Goal: Book appointment/travel/reservation

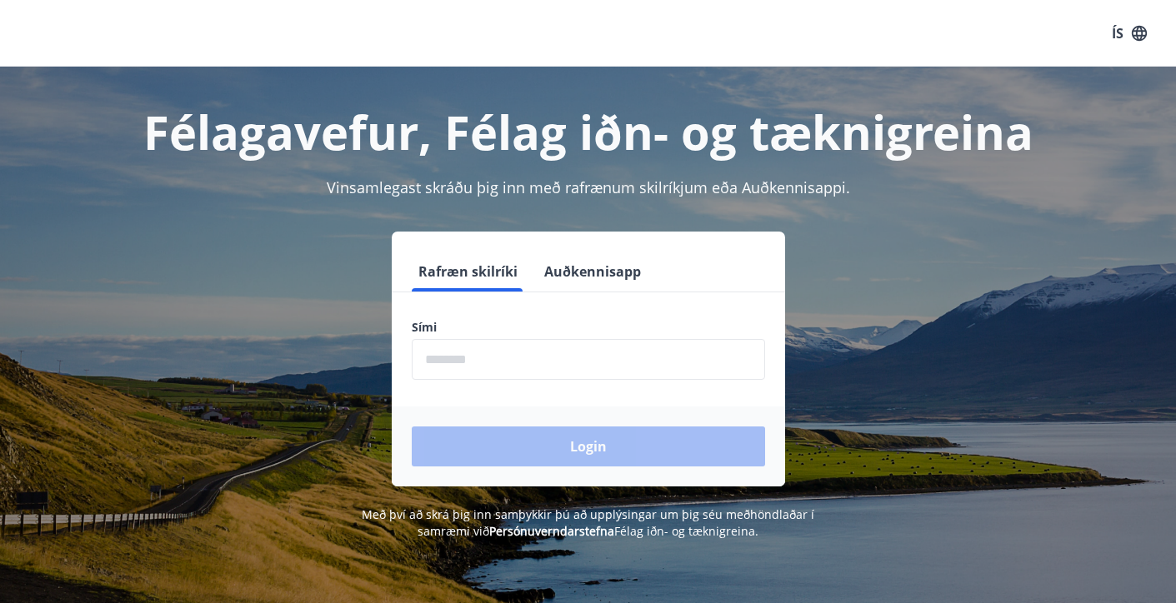
click at [479, 364] on input "phone" at bounding box center [588, 359] width 353 height 41
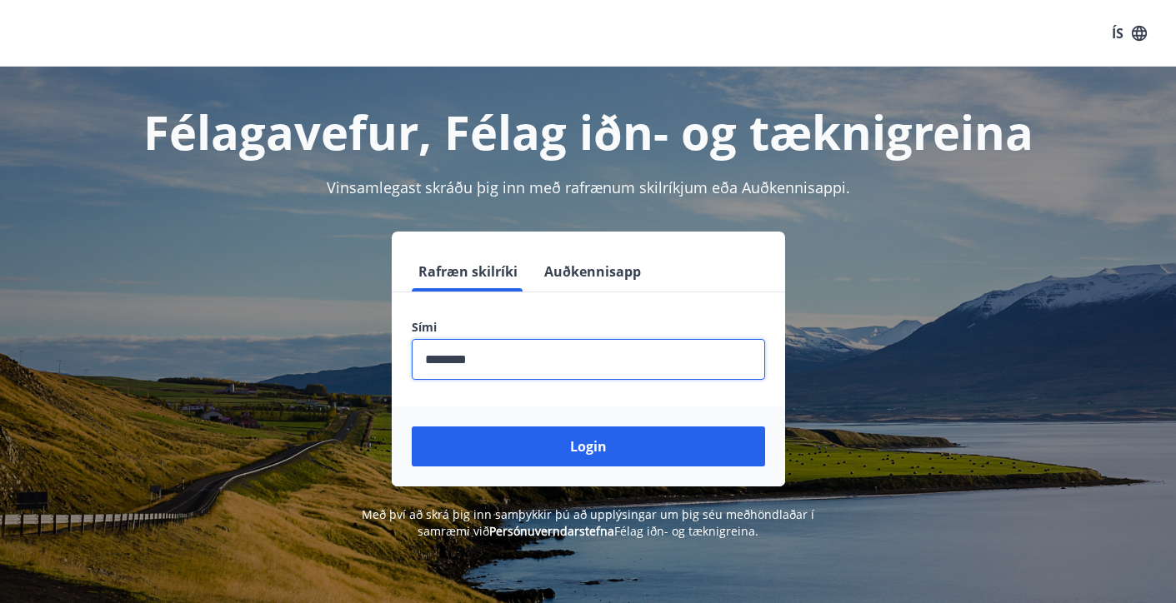
type input "********"
click at [412, 427] on button "Login" at bounding box center [588, 447] width 353 height 40
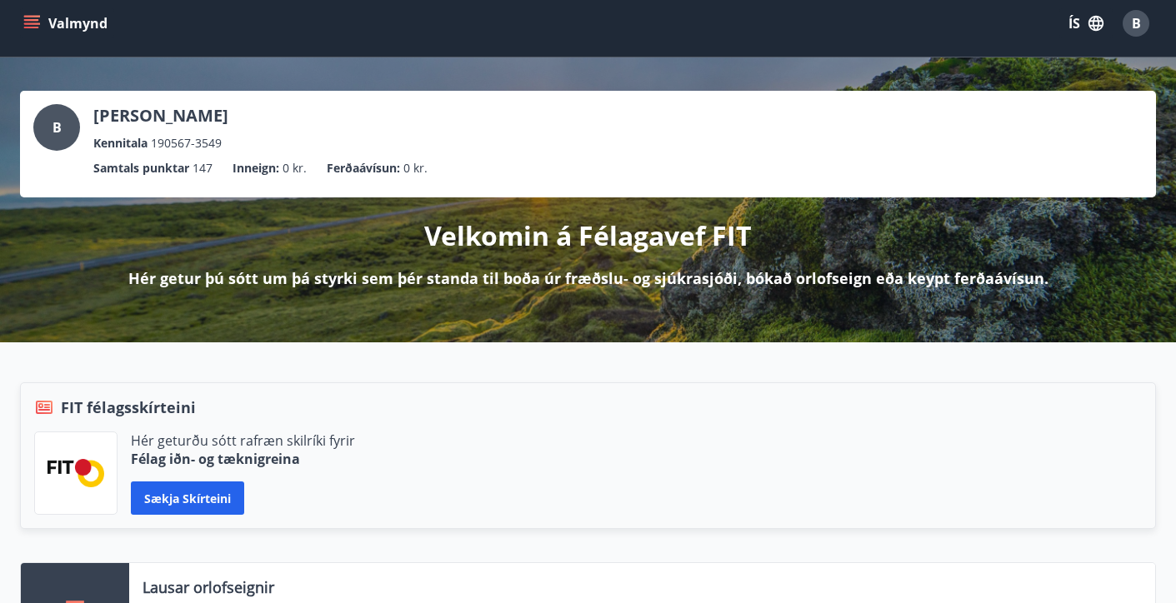
scroll to position [16, 0]
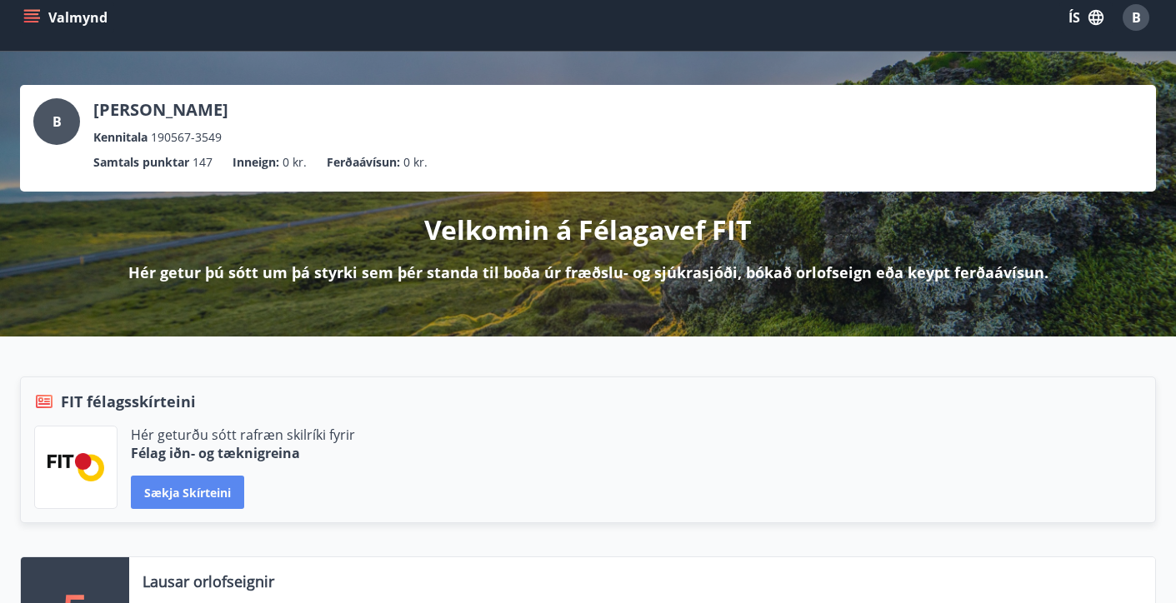
click at [172, 486] on button "Sækja skírteini" at bounding box center [187, 492] width 113 height 33
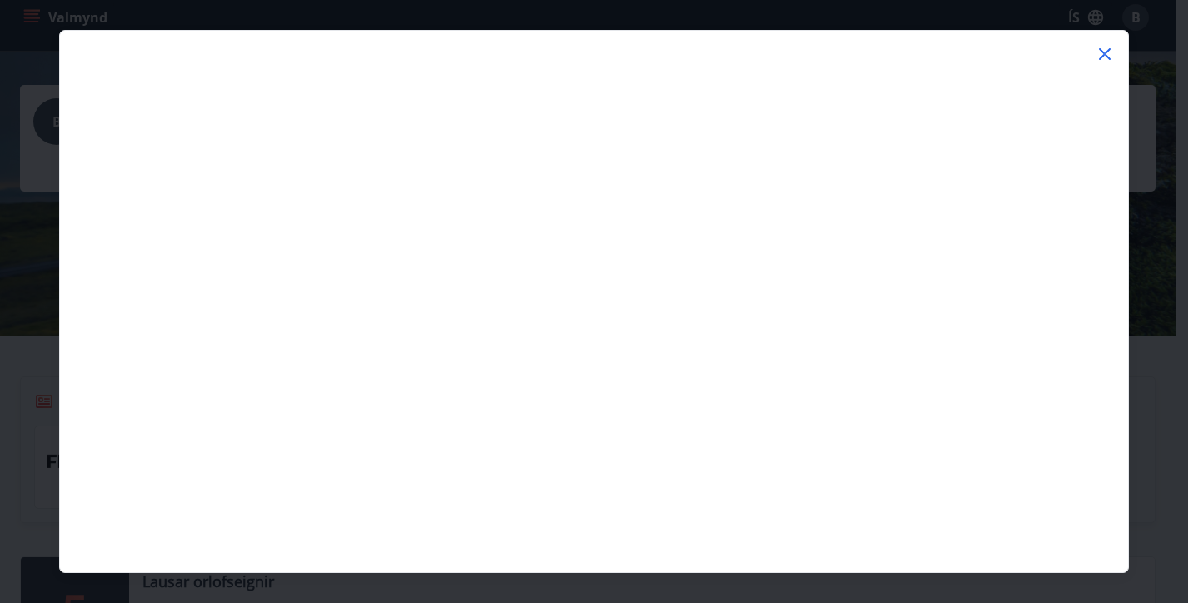
click at [1102, 52] on icon at bounding box center [1105, 54] width 12 height 12
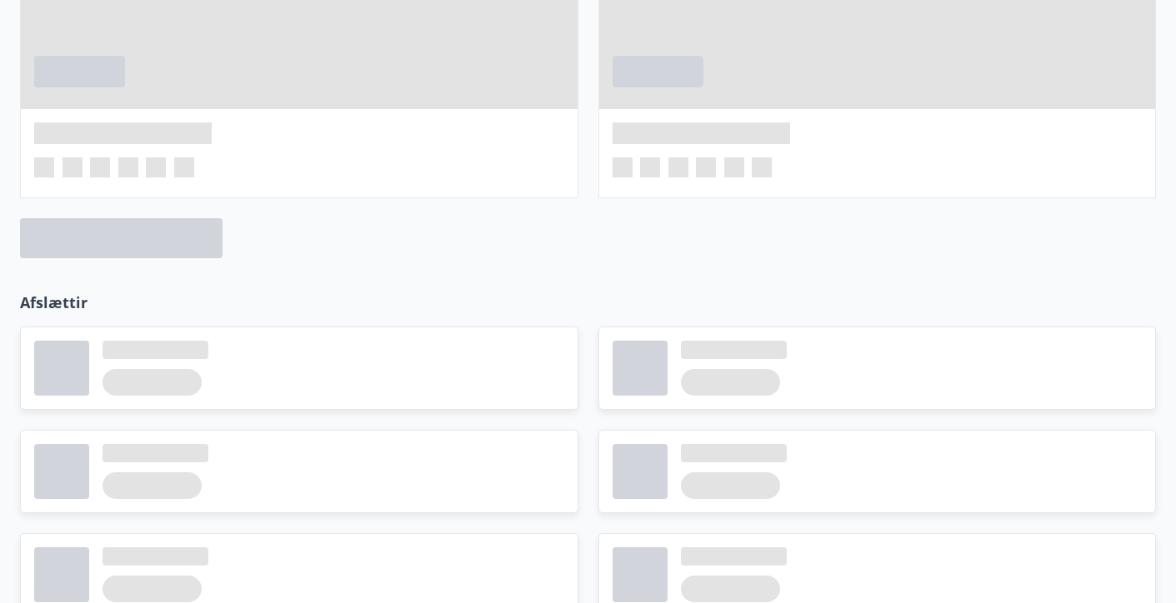
scroll to position [0, 0]
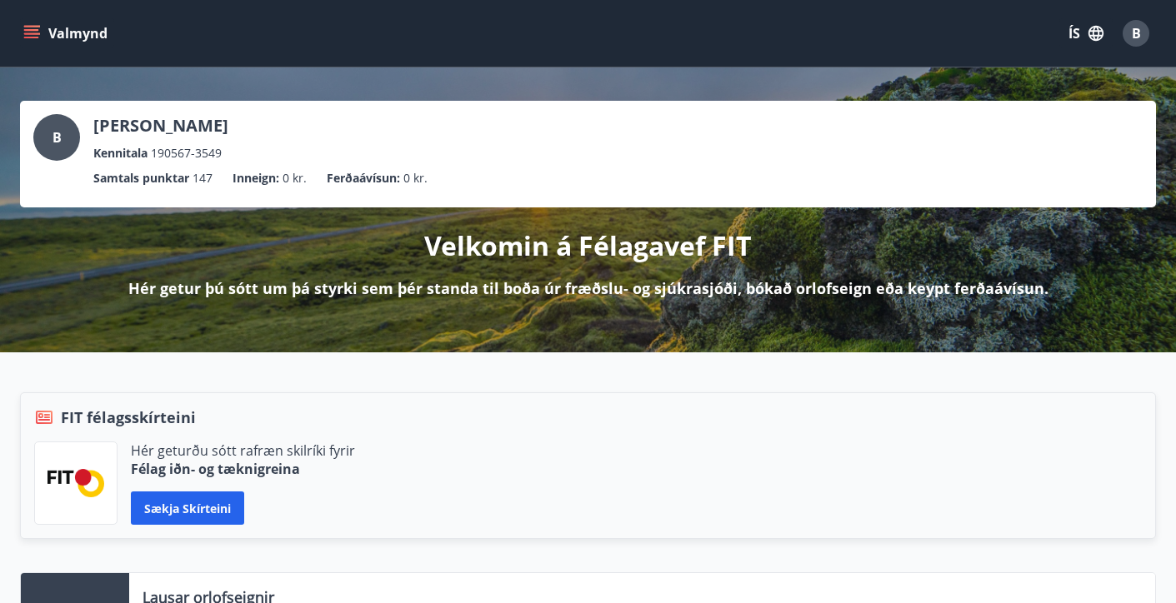
click at [27, 30] on icon "menu" at bounding box center [31, 30] width 15 height 2
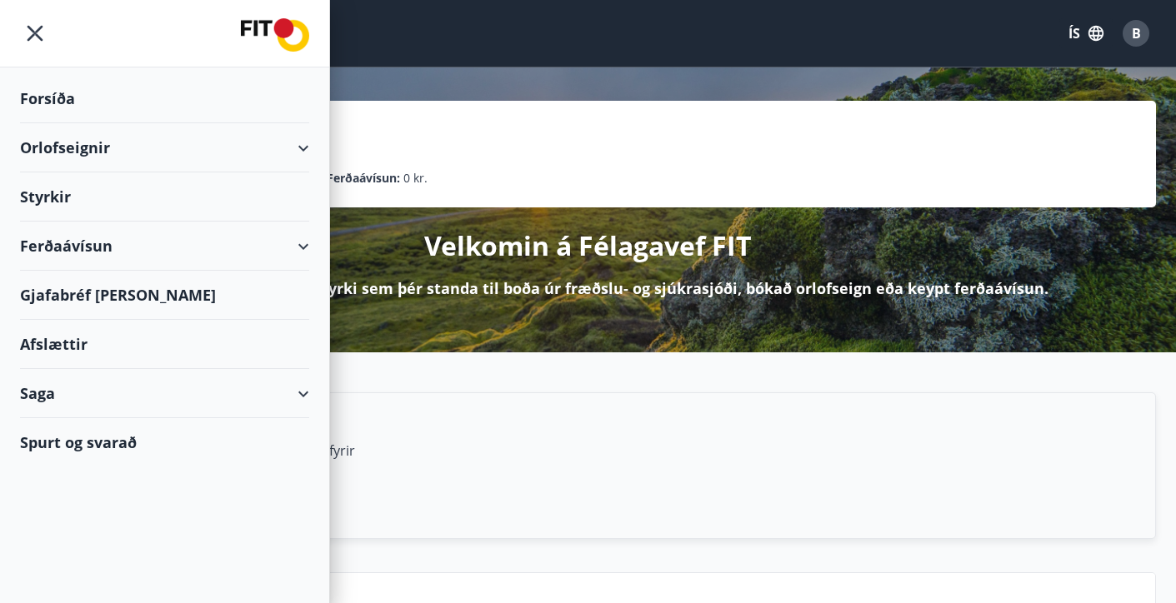
click at [66, 153] on div "Orlofseignir" at bounding box center [164, 147] width 289 height 49
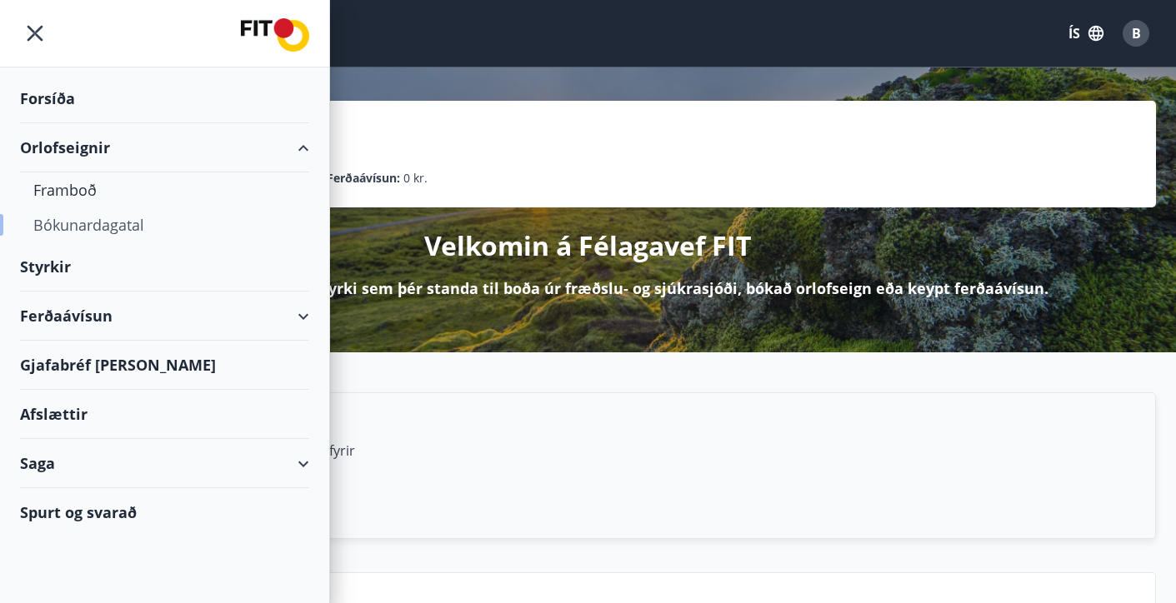
click at [87, 222] on div "Bókunardagatal" at bounding box center [164, 224] width 262 height 35
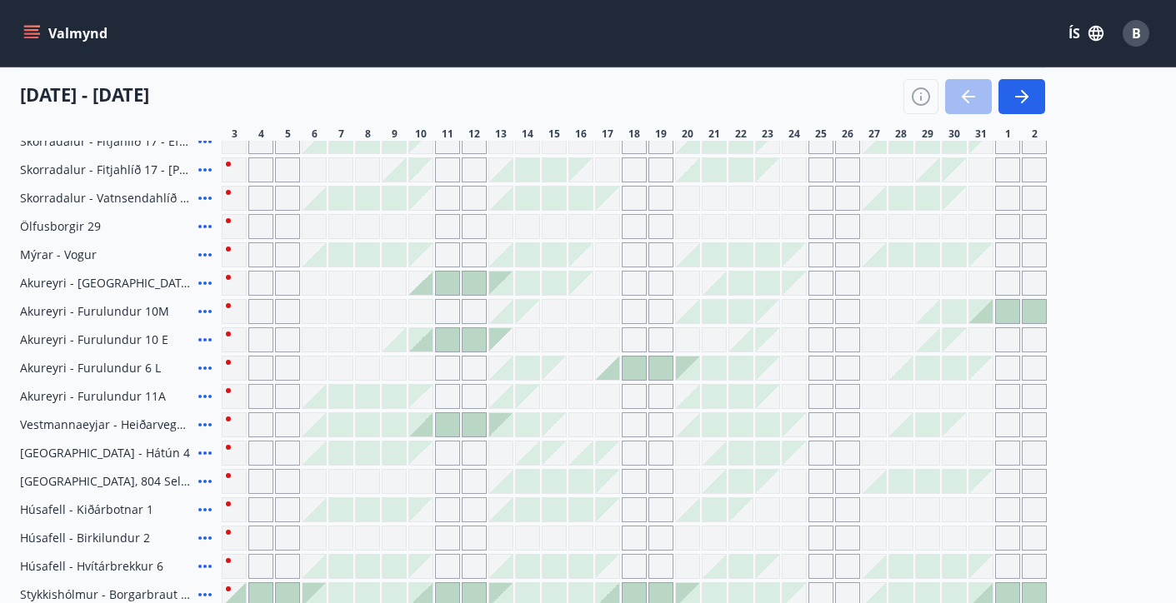
scroll to position [612, 0]
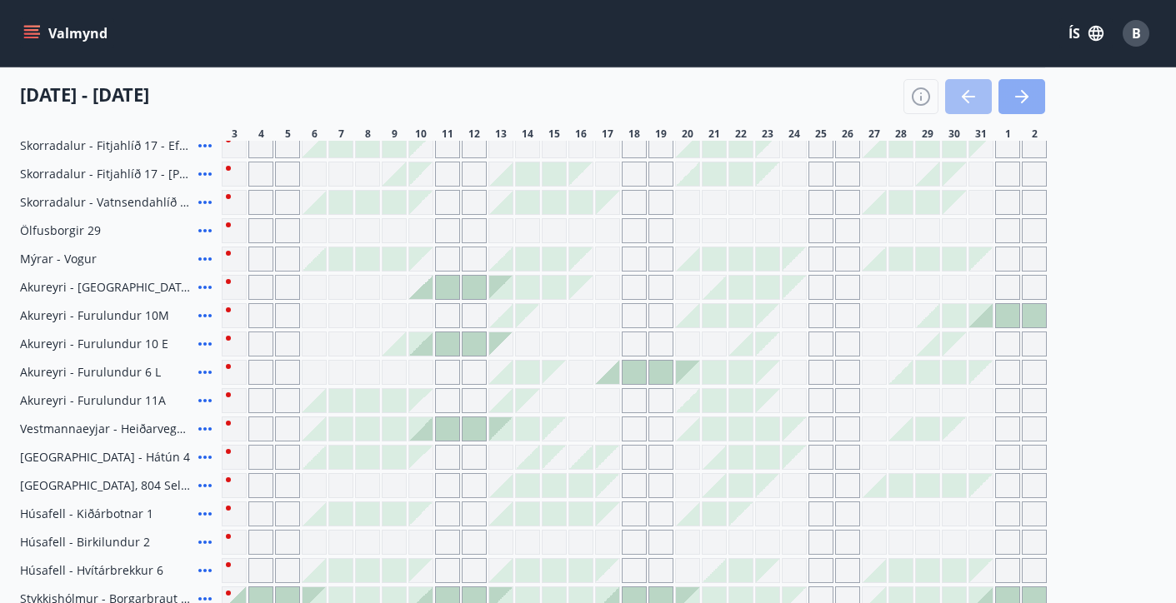
click at [1017, 97] on icon "button" at bounding box center [1021, 97] width 13 height 2
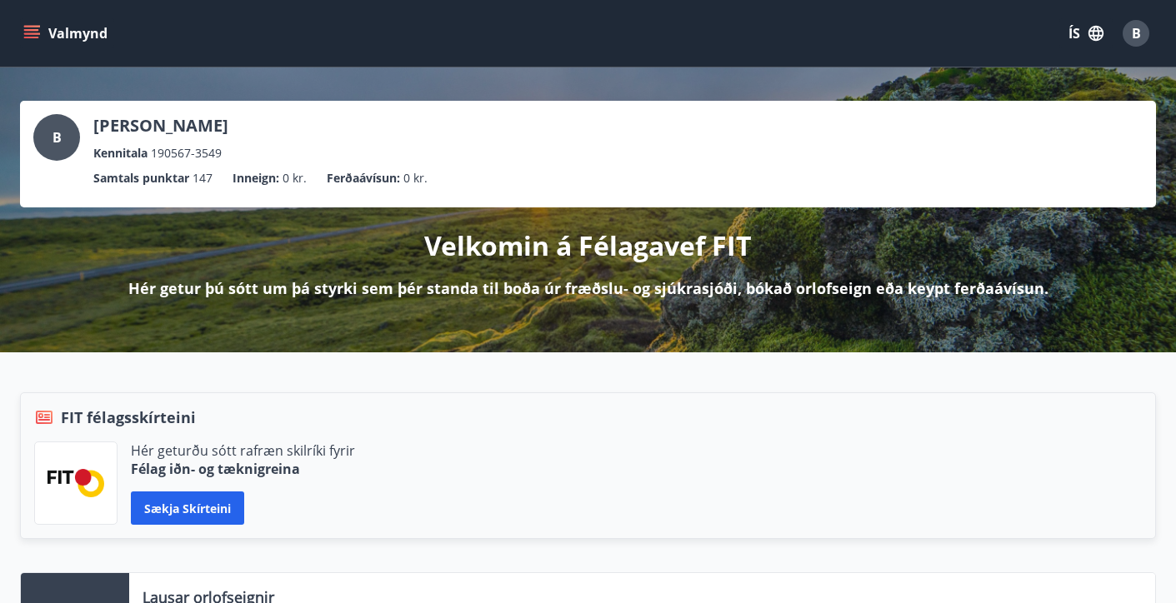
click at [38, 25] on icon "menu" at bounding box center [31, 33] width 17 height 17
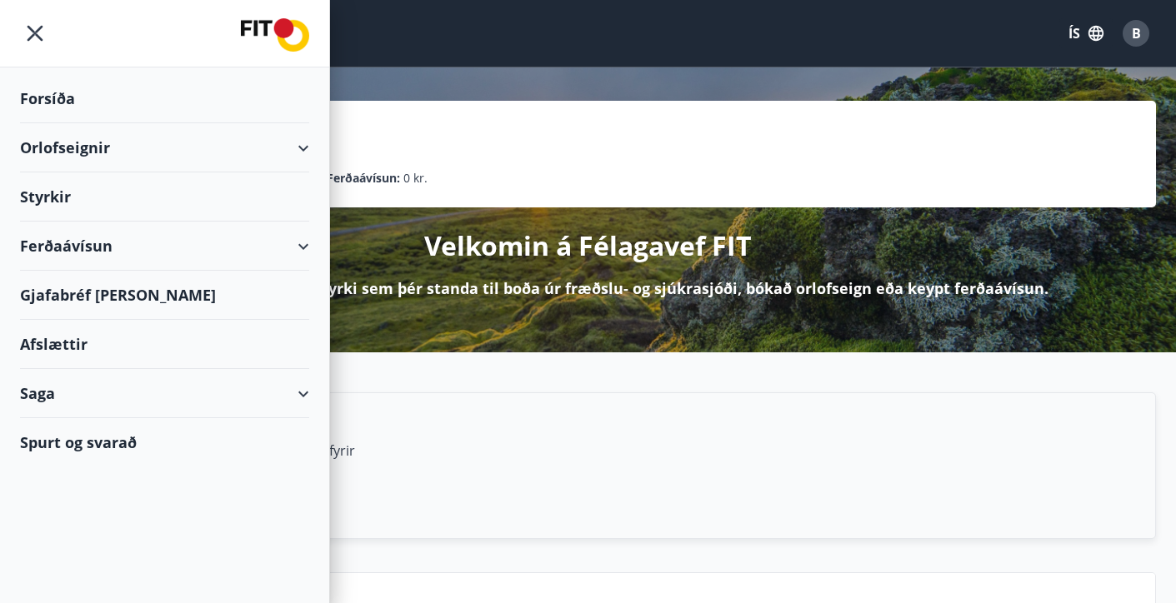
click at [74, 140] on div "Orlofseignir" at bounding box center [164, 147] width 289 height 49
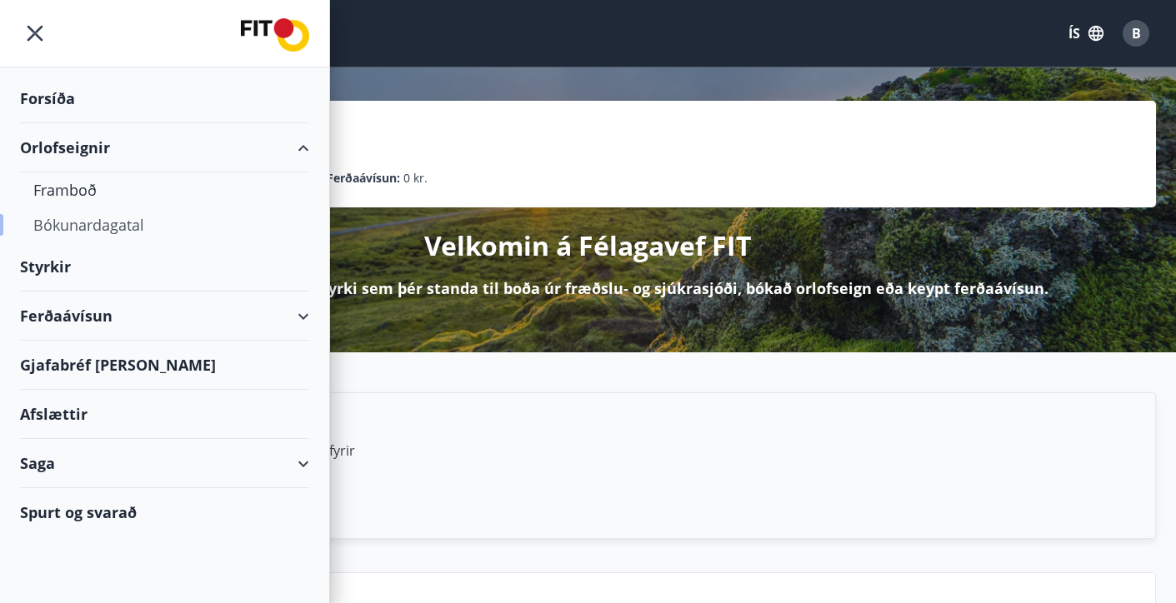
click at [83, 223] on div "Bókunardagatal" at bounding box center [164, 224] width 262 height 35
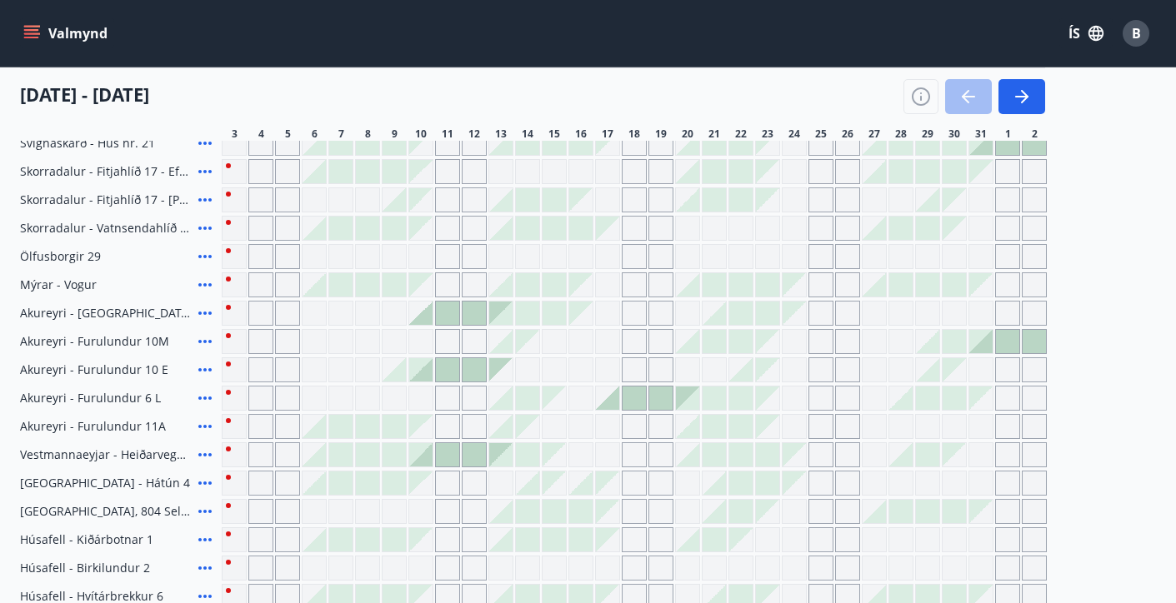
scroll to position [591, 0]
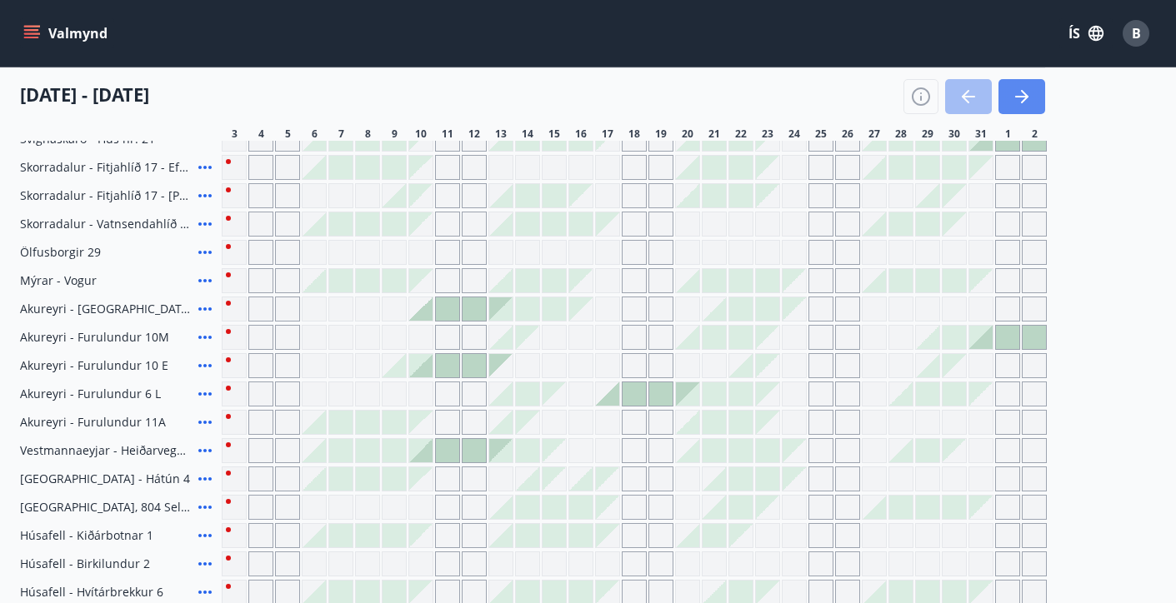
click at [1022, 101] on icon "button" at bounding box center [1024, 96] width 7 height 13
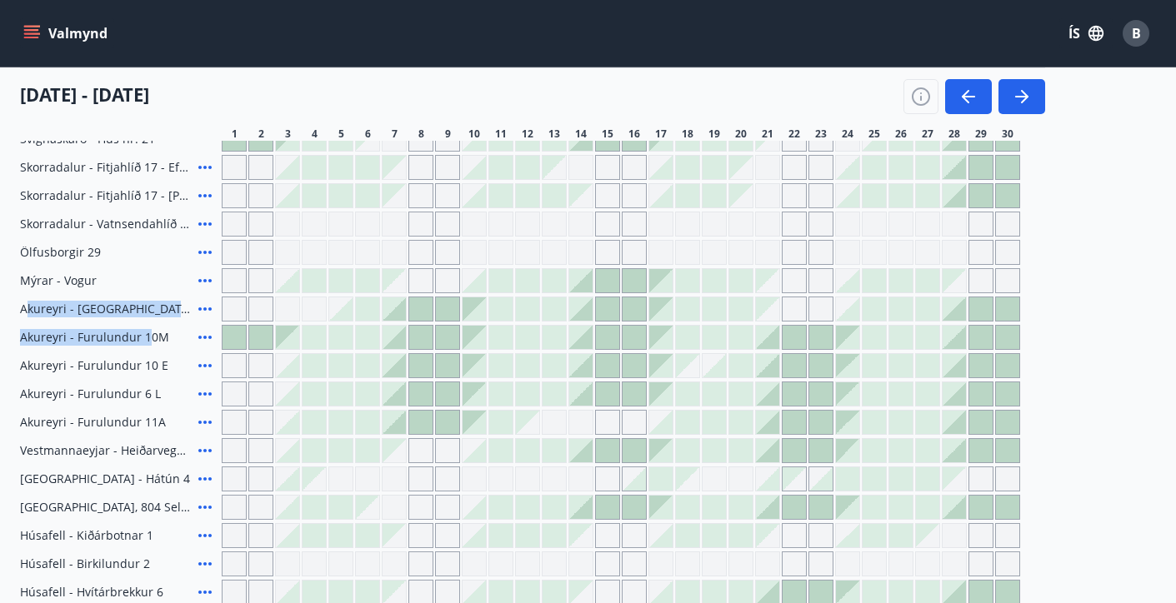
drag, startPoint x: 23, startPoint y: 309, endPoint x: 149, endPoint y: 321, distance: 126.4
click at [149, 321] on div "[US_STATE] - Orlando Úthlíð - Skógarás 1 Úthlíð - Kóngsvegur 1 Úthlíð - Kóngsve…" at bounding box center [588, 224] width 1136 height 932
click at [138, 295] on div "[US_STATE] - Orlando Úthlíð - Skógarás 1 Úthlíð - Kóngsvegur 1 Úthlíð - Kóngsve…" at bounding box center [588, 224] width 1136 height 932
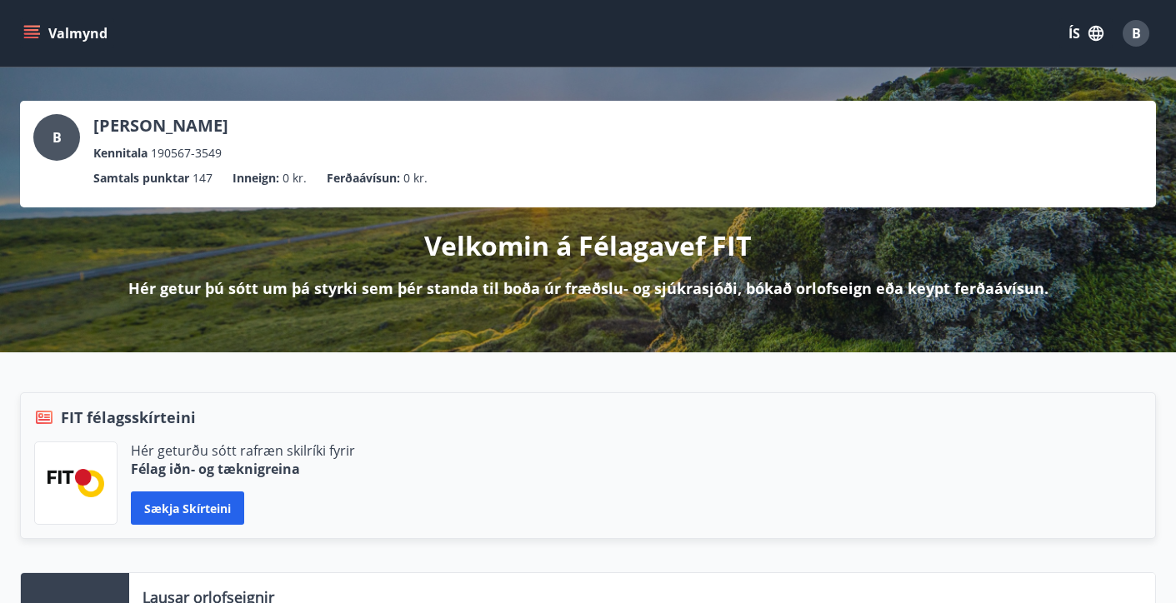
click at [27, 36] on icon "menu" at bounding box center [31, 33] width 17 height 17
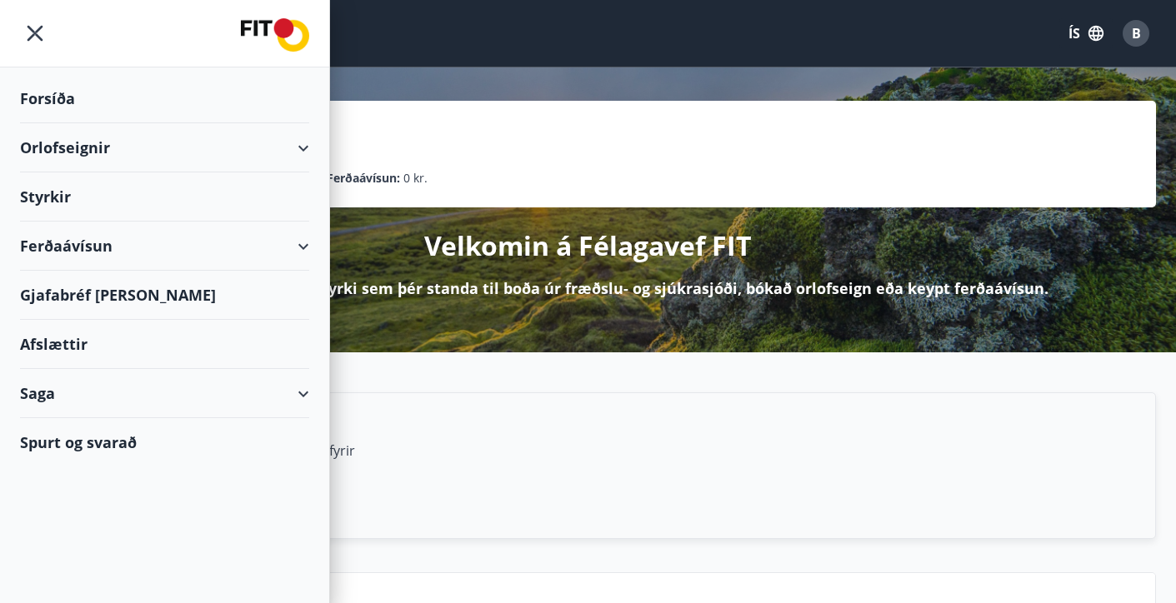
click at [54, 146] on div "Orlofseignir" at bounding box center [164, 147] width 289 height 49
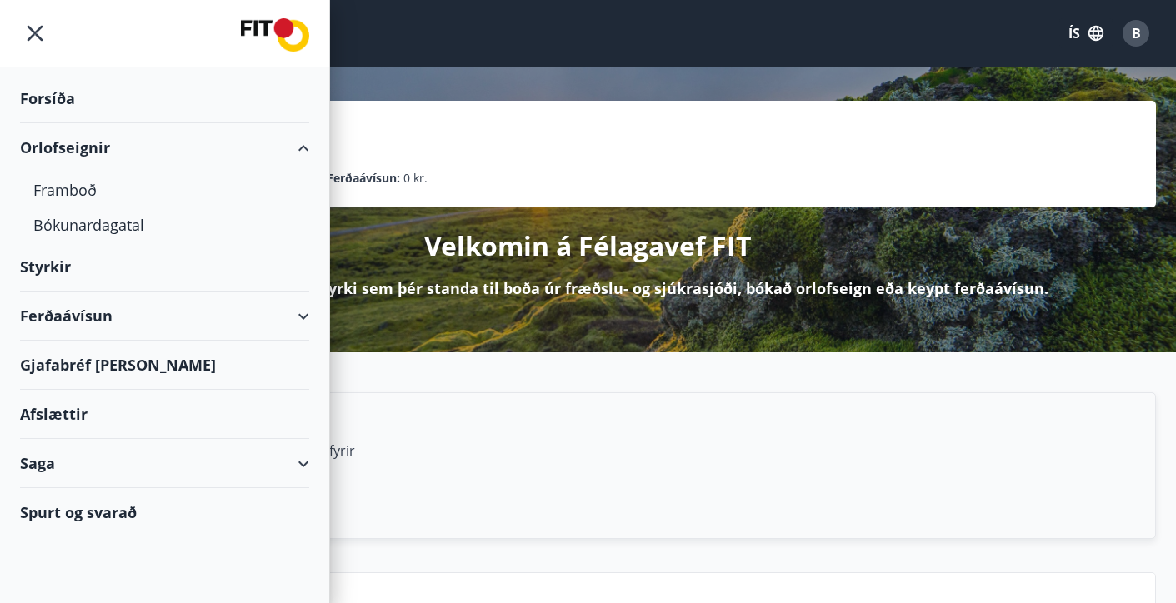
click at [69, 149] on div "Orlofseignir" at bounding box center [164, 147] width 289 height 49
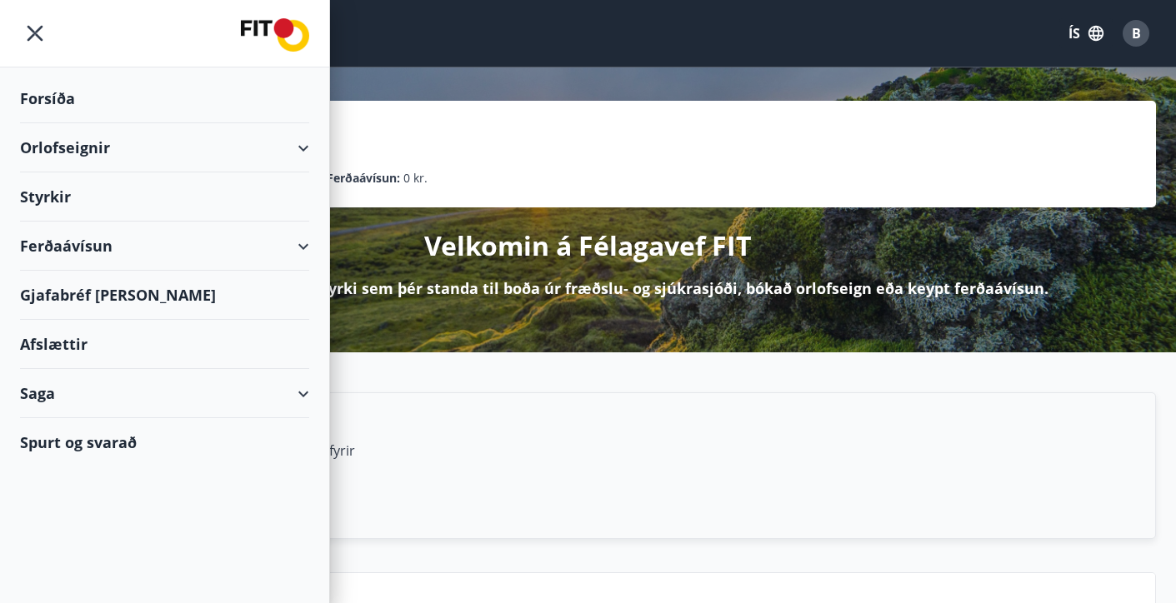
click at [47, 144] on div "Orlofseignir" at bounding box center [164, 147] width 289 height 49
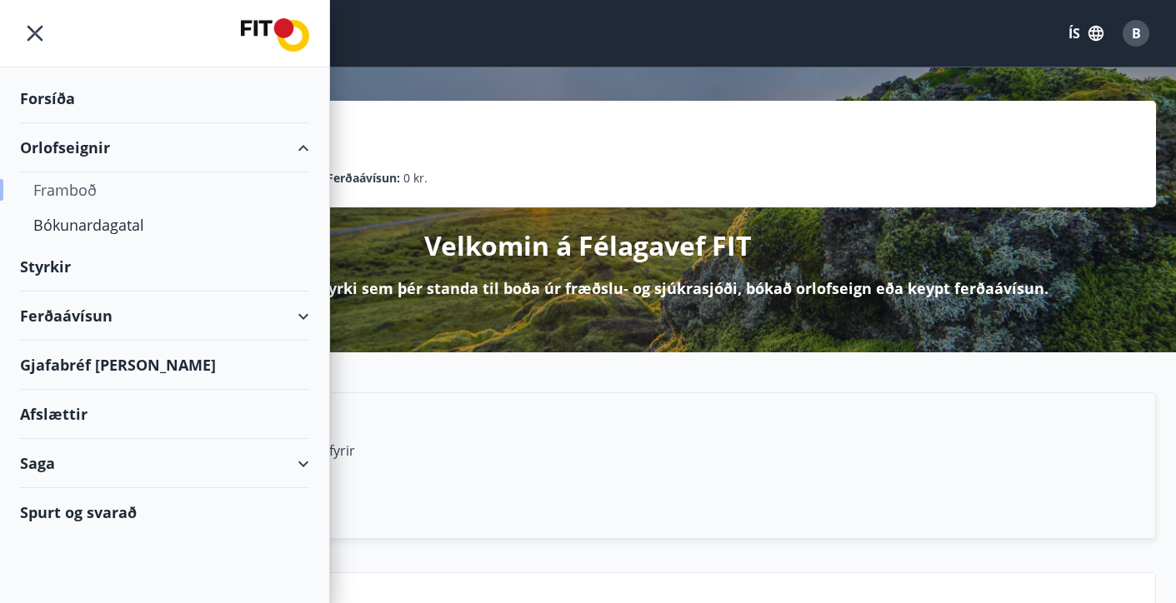
click at [73, 189] on div "Framboð" at bounding box center [164, 189] width 262 height 35
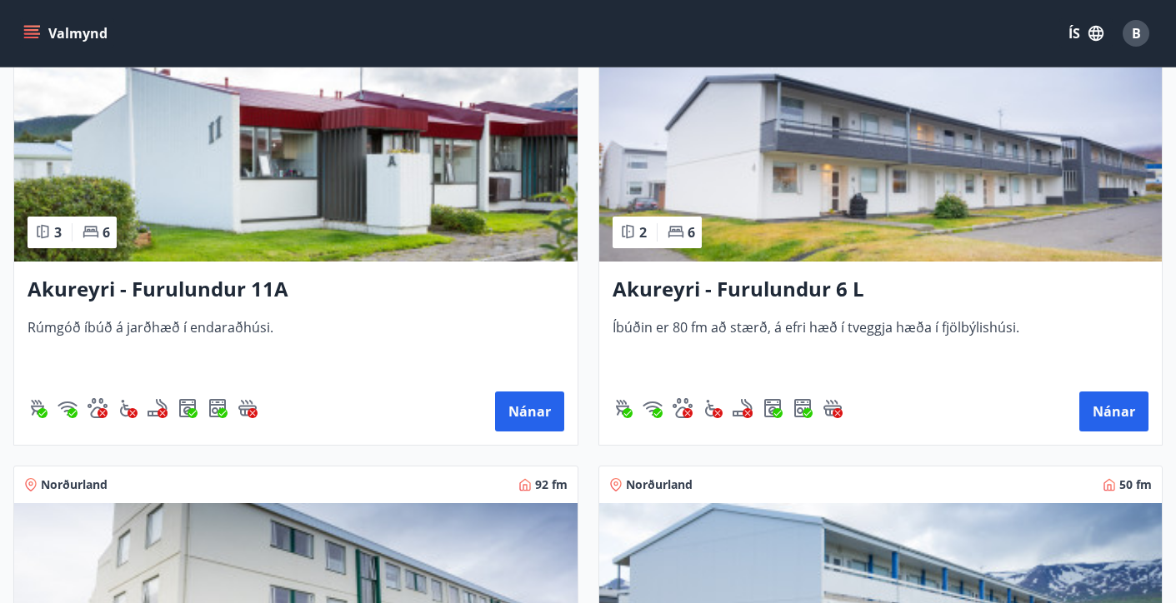
scroll to position [6582, 0]
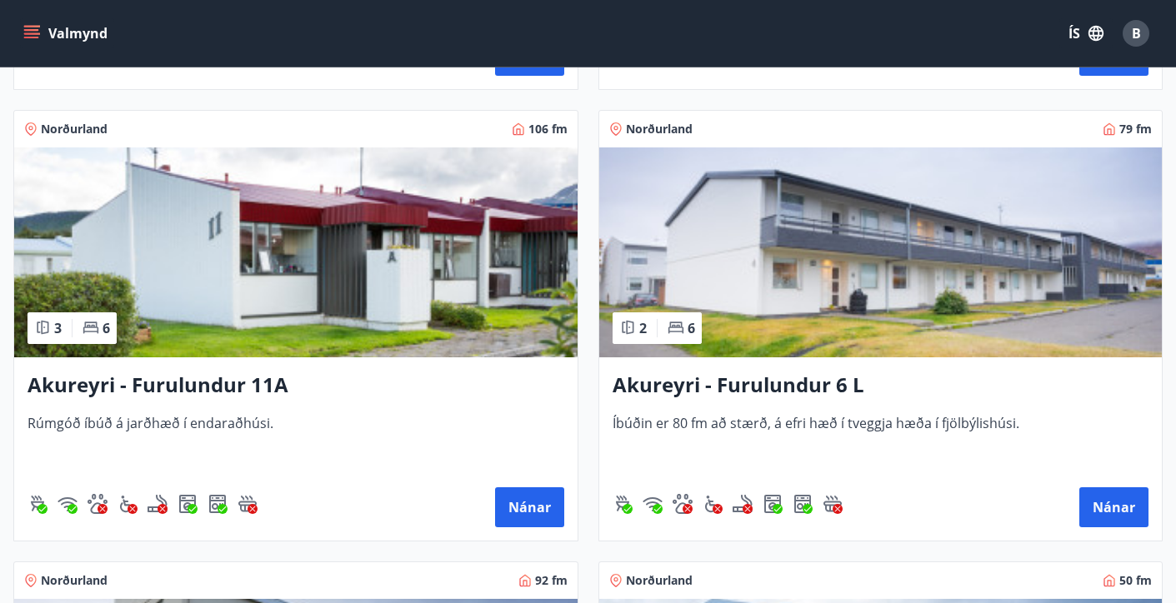
click at [232, 251] on img at bounding box center [295, 252] width 563 height 210
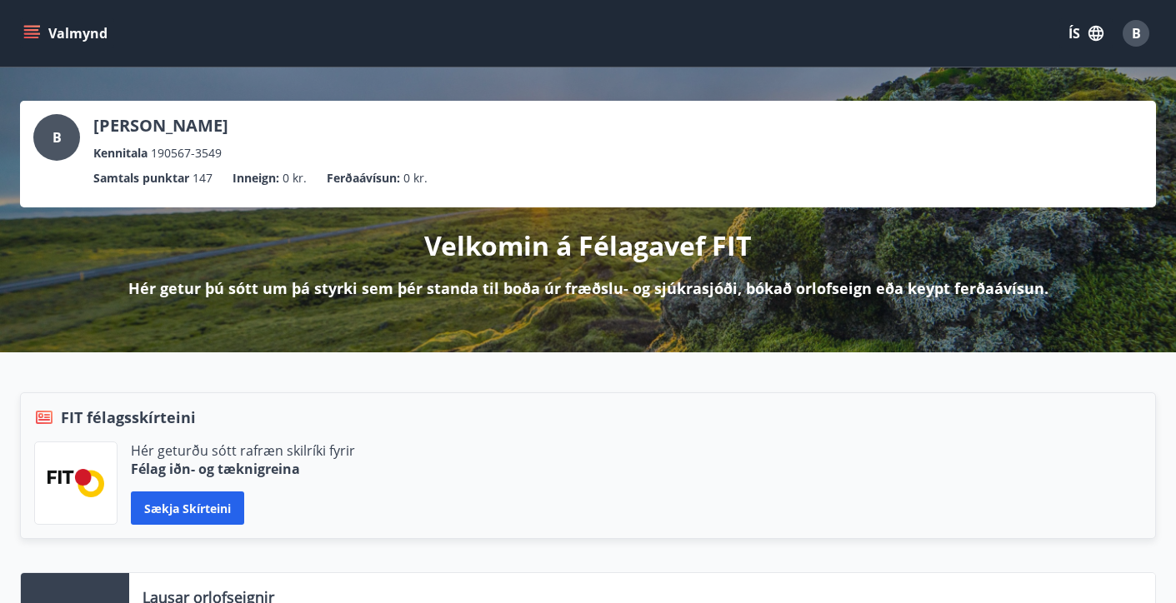
click at [22, 34] on button "Valmynd" at bounding box center [67, 33] width 94 height 30
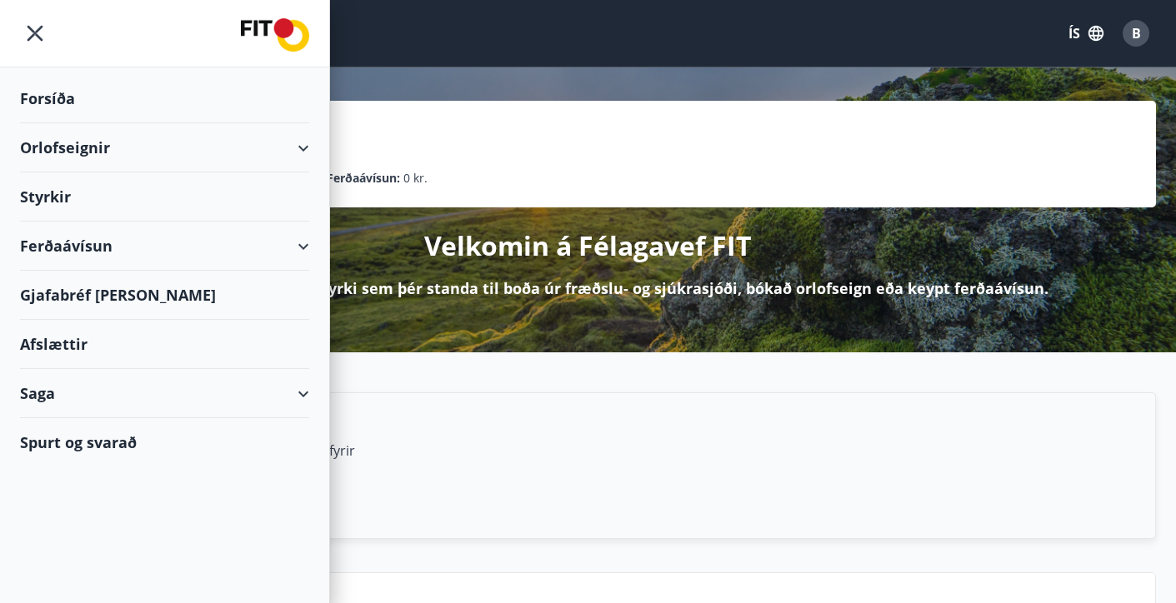
click at [47, 149] on div "Orlofseignir" at bounding box center [164, 147] width 289 height 49
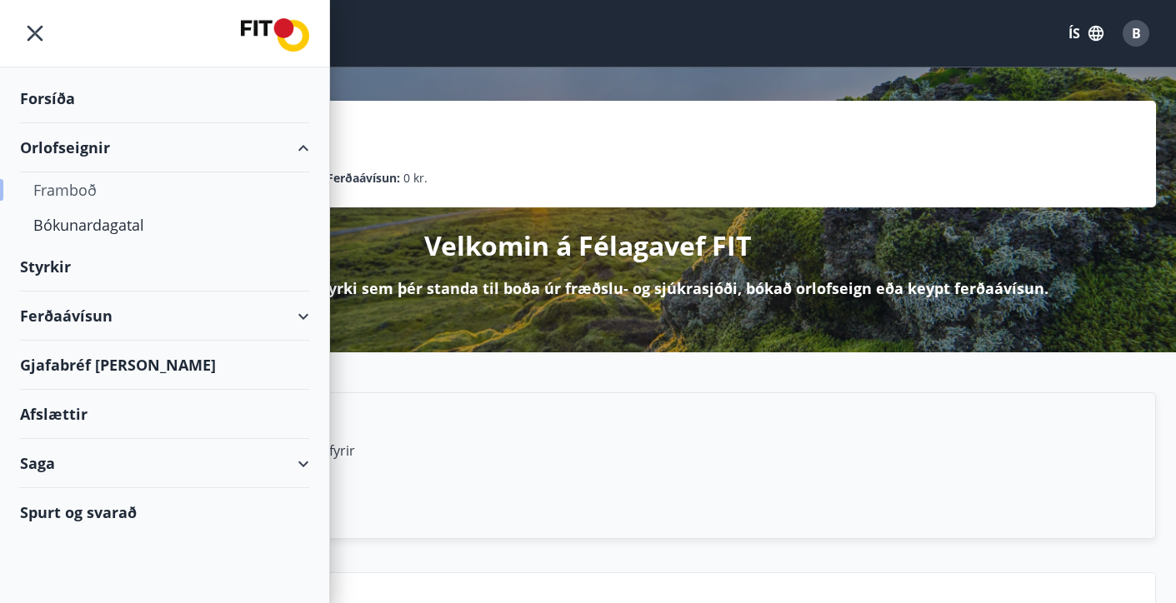
click at [57, 207] on div "Framboð" at bounding box center [164, 189] width 262 height 35
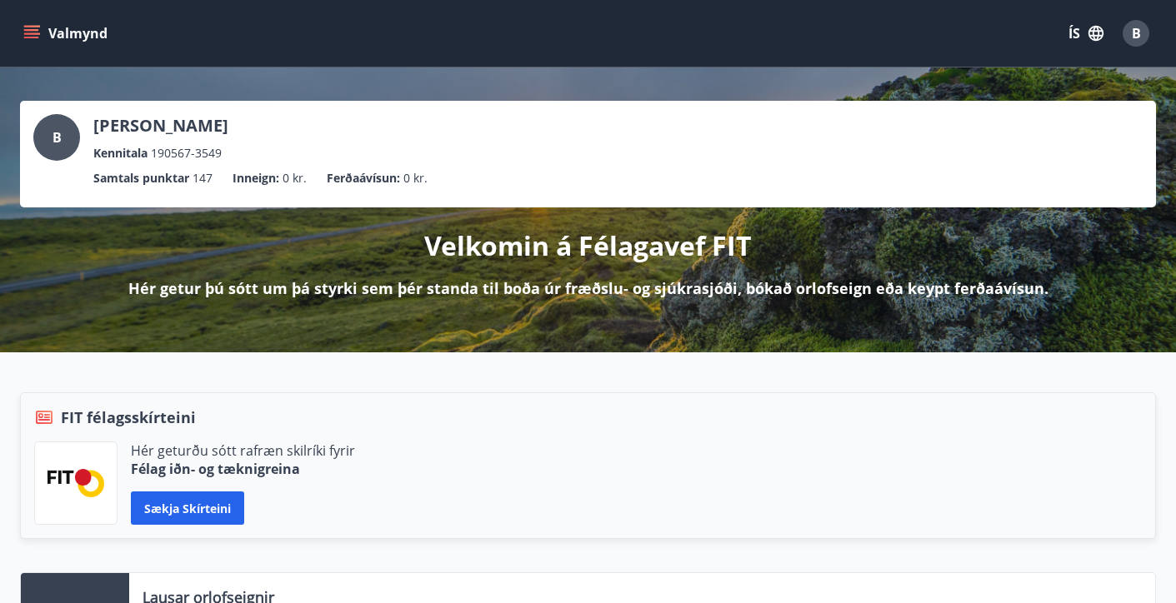
click at [29, 21] on button "Valmynd" at bounding box center [67, 33] width 94 height 30
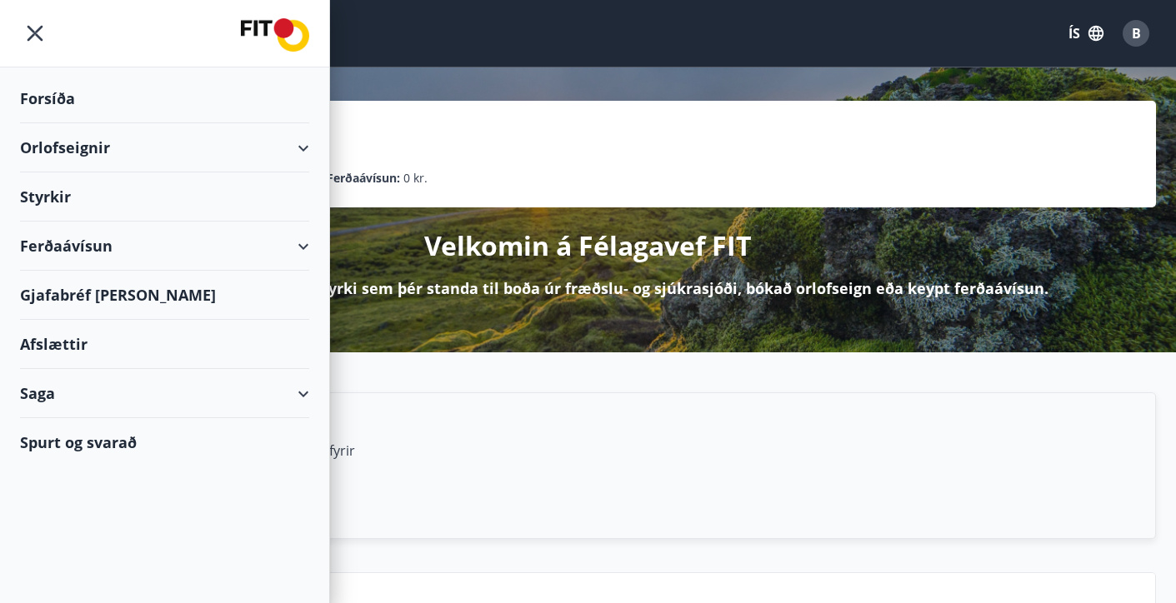
click at [68, 156] on div "Orlofseignir" at bounding box center [164, 147] width 289 height 49
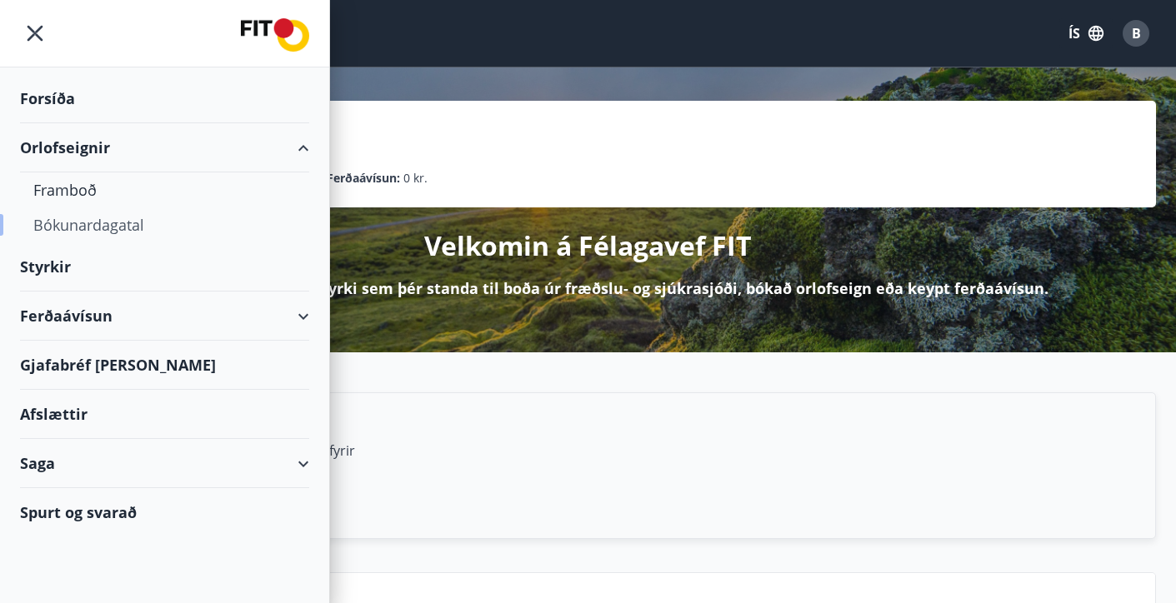
click at [82, 226] on div "Bókunardagatal" at bounding box center [164, 224] width 262 height 35
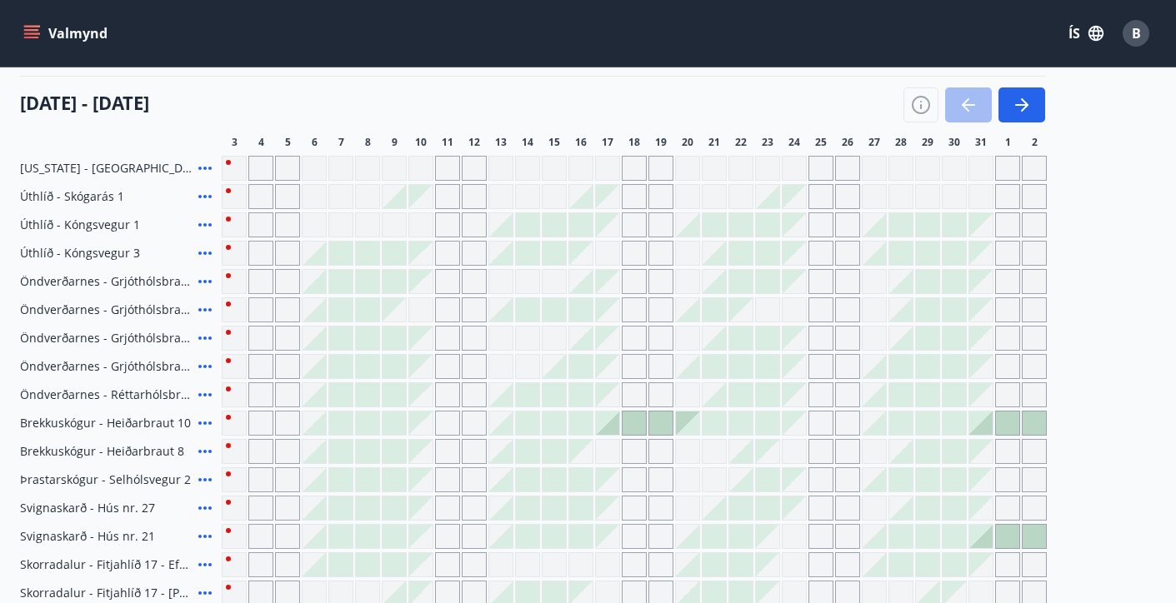
scroll to position [192, 0]
click at [1032, 107] on button "button" at bounding box center [1021, 105] width 47 height 35
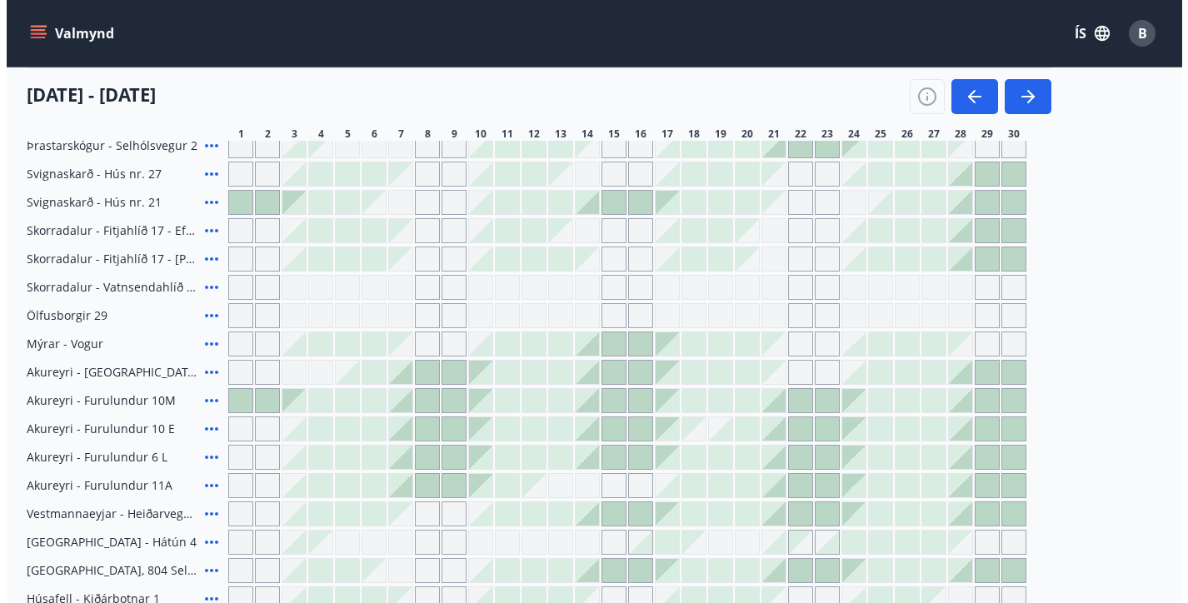
scroll to position [529, 0]
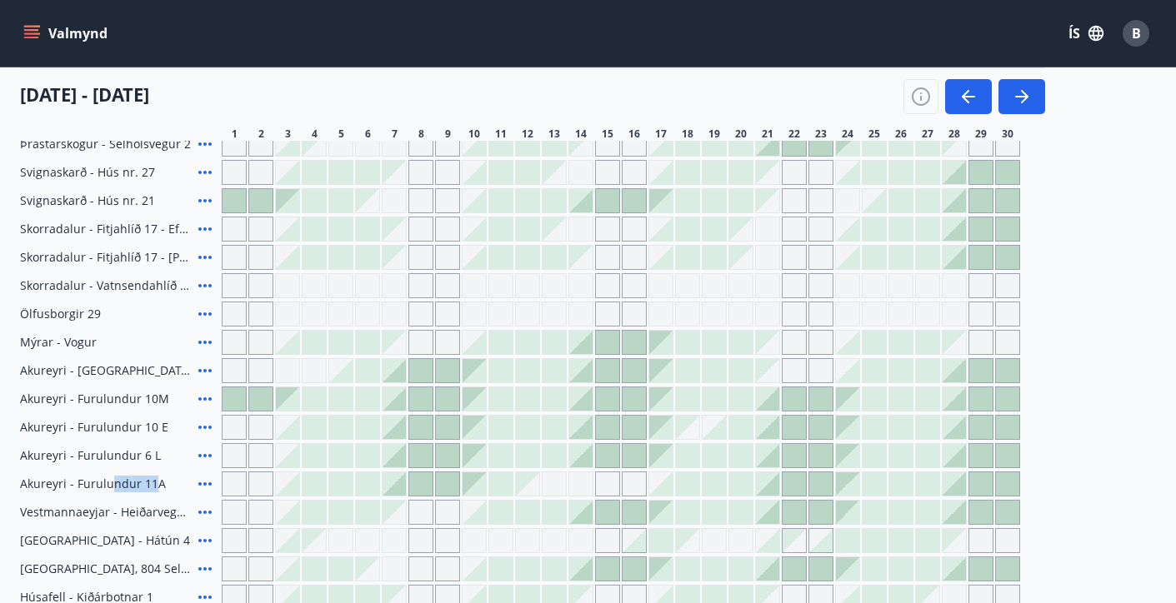
drag, startPoint x: 112, startPoint y: 484, endPoint x: 166, endPoint y: 482, distance: 53.4
click at [159, 482] on span "Akureyri - Furulundur 11A" at bounding box center [93, 484] width 146 height 17
click at [168, 482] on div "Akureyri - Furulundur 11A" at bounding box center [117, 484] width 195 height 25
click at [167, 477] on div "Akureyri - Furulundur 11A" at bounding box center [117, 484] width 195 height 25
click at [107, 444] on div "Akureyri - Furulundur 6 L" at bounding box center [117, 455] width 195 height 25
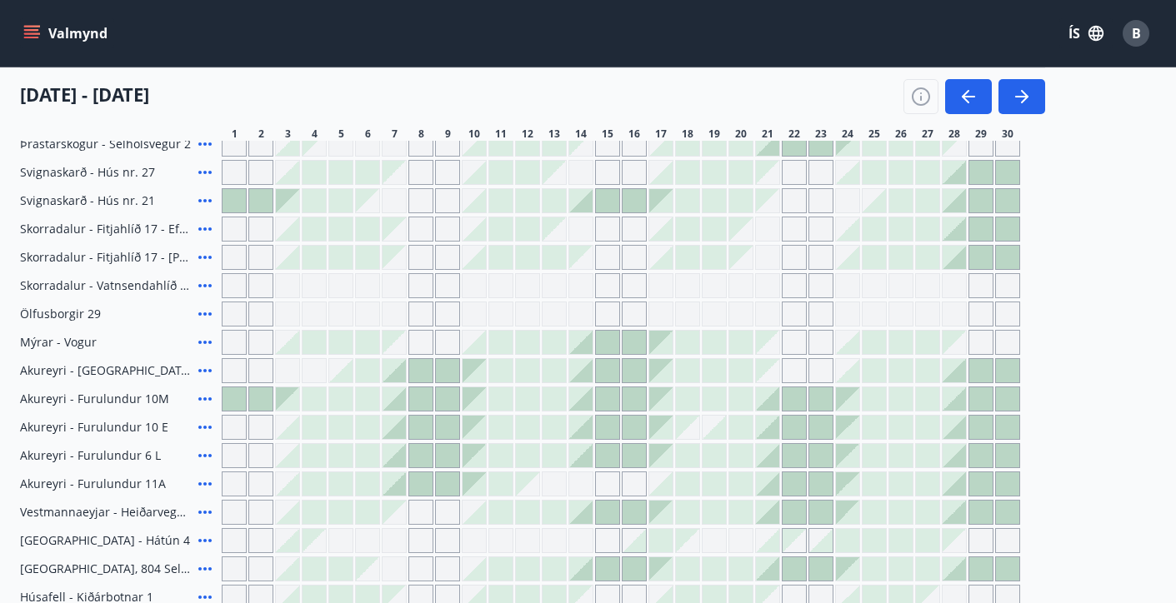
click at [204, 397] on icon at bounding box center [205, 399] width 20 height 20
click at [203, 366] on icon at bounding box center [205, 371] width 20 height 20
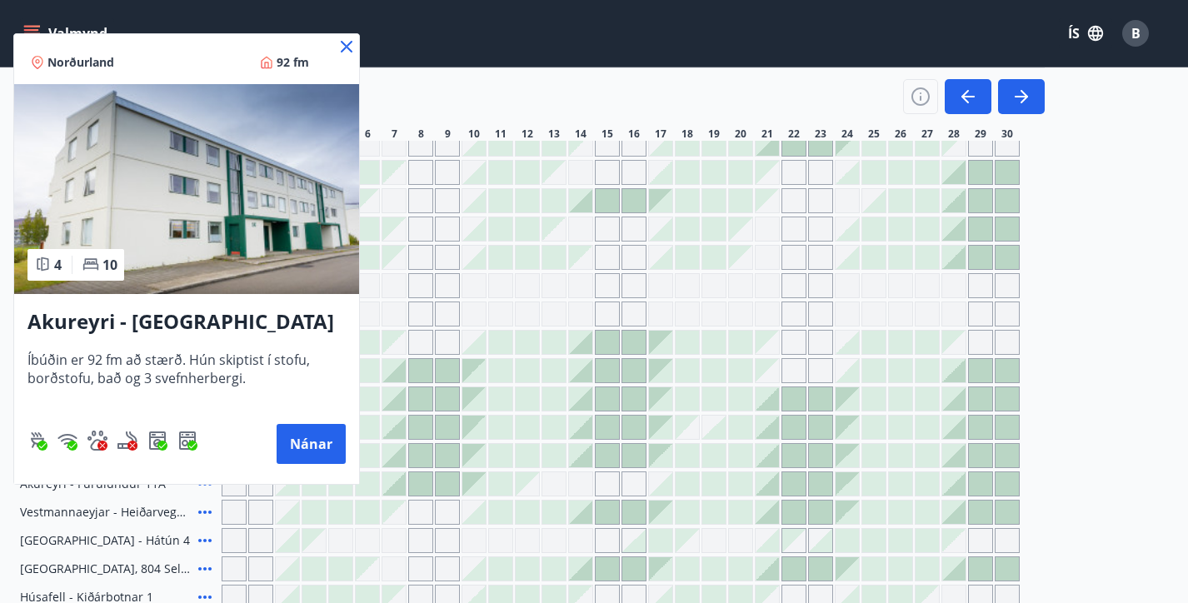
click at [345, 44] on icon at bounding box center [347, 47] width 20 height 20
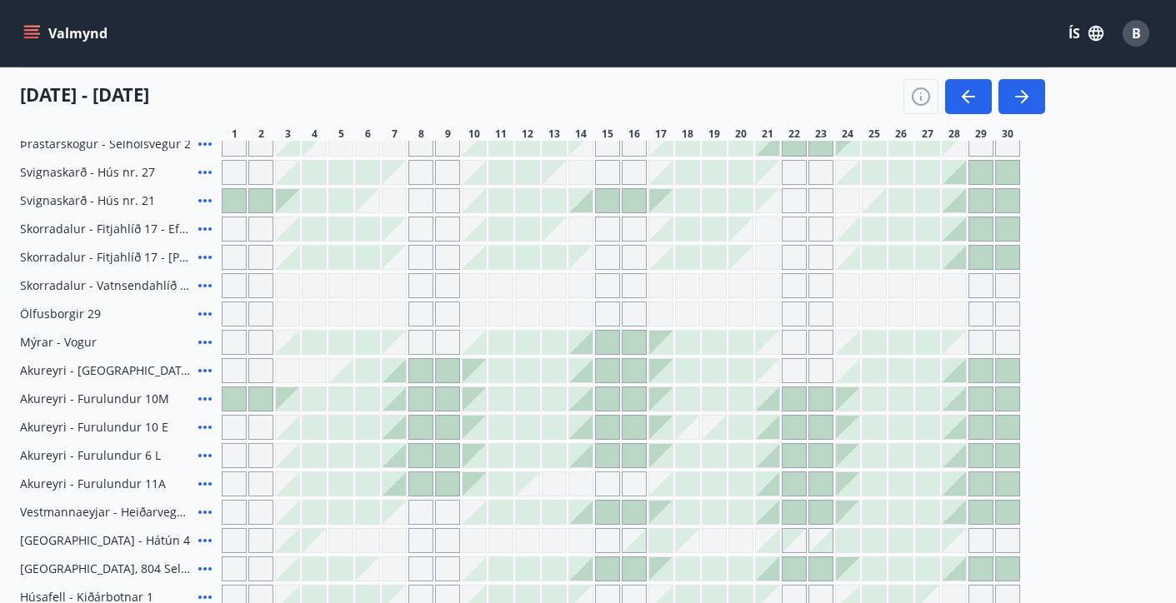
click at [347, 42] on div "Valmynd ÍS B" at bounding box center [588, 33] width 1136 height 40
click at [207, 427] on icon at bounding box center [205, 427] width 20 height 20
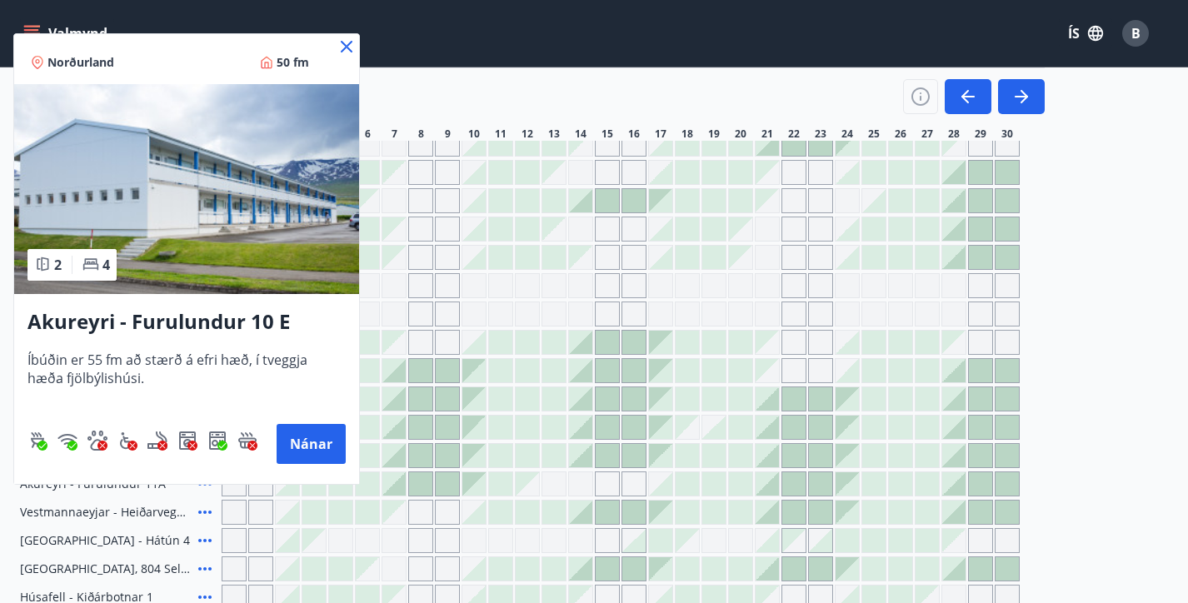
click at [345, 47] on icon at bounding box center [347, 47] width 12 height 12
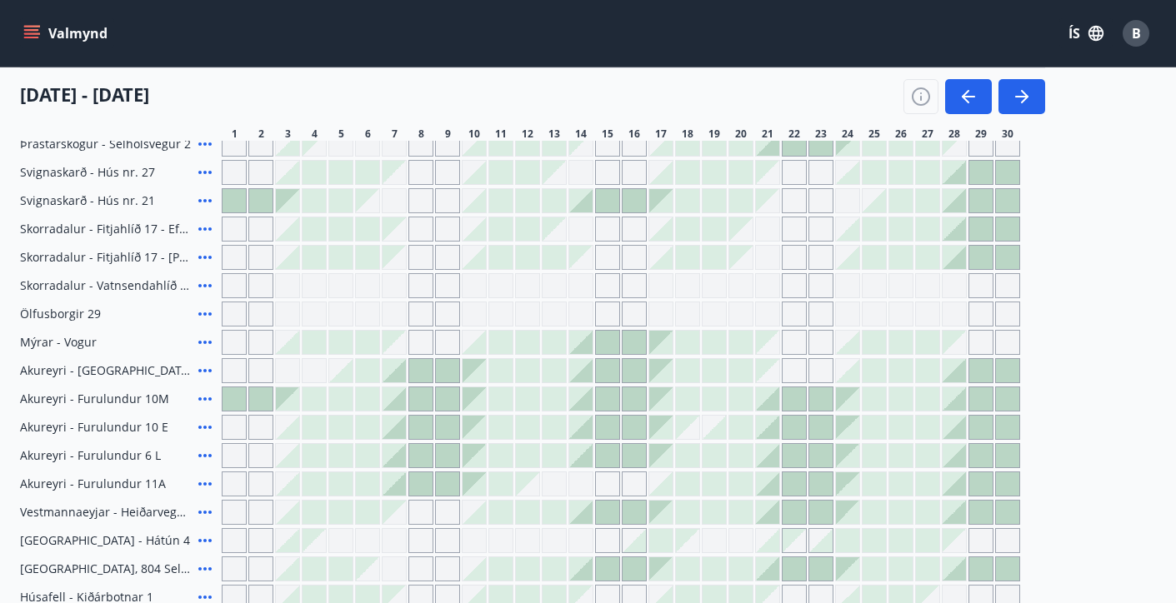
click at [201, 456] on icon at bounding box center [204, 455] width 13 height 3
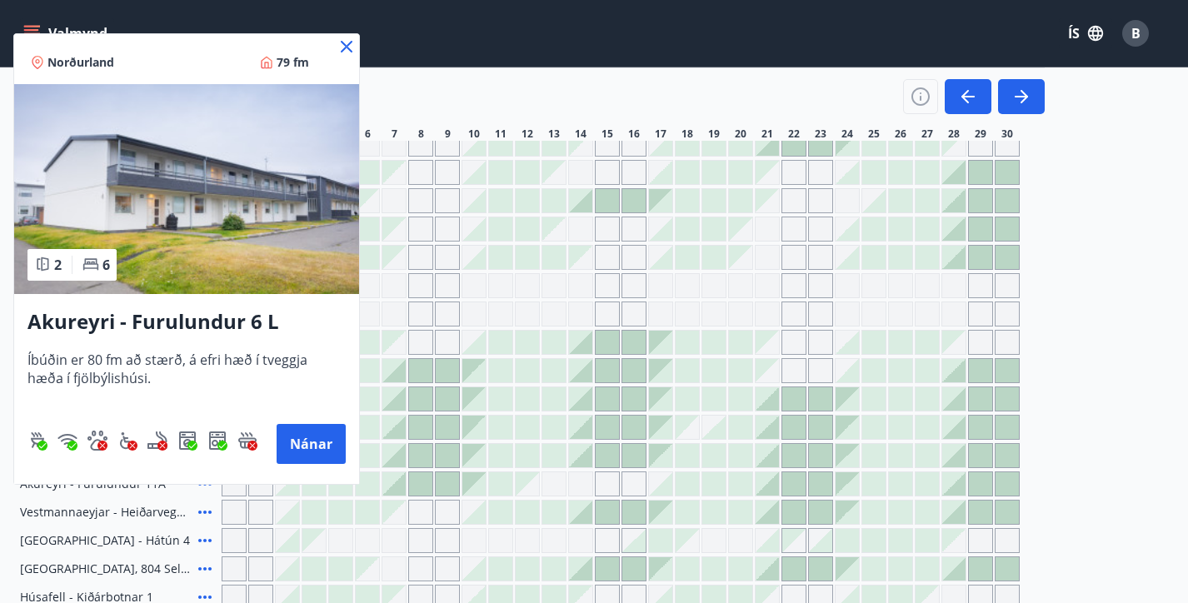
click at [342, 45] on icon at bounding box center [347, 47] width 20 height 20
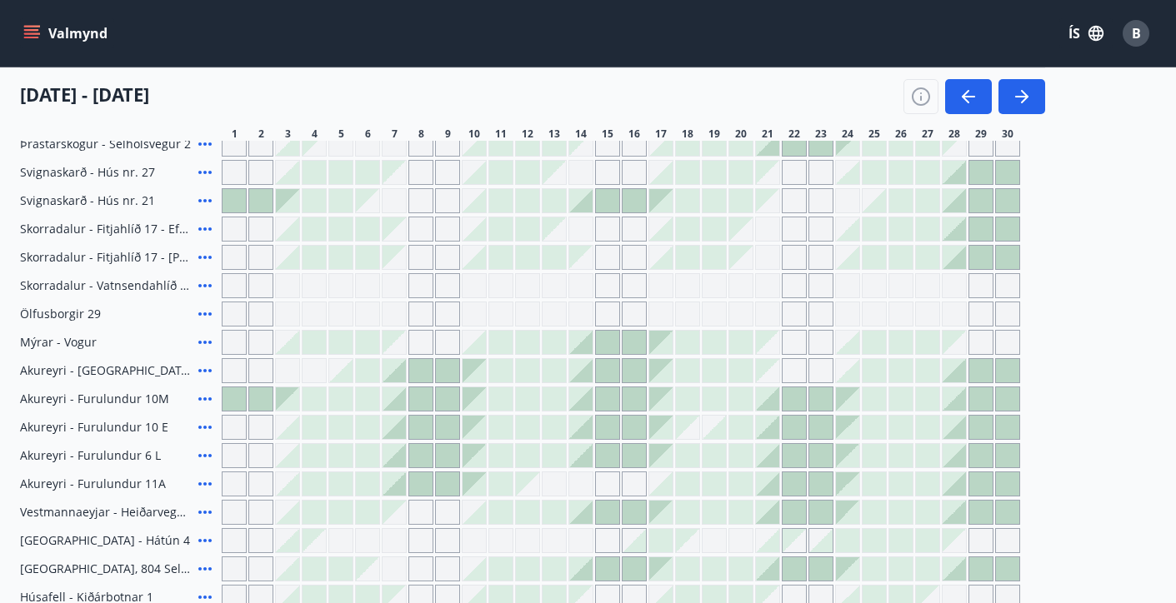
click at [203, 425] on icon at bounding box center [205, 427] width 20 height 20
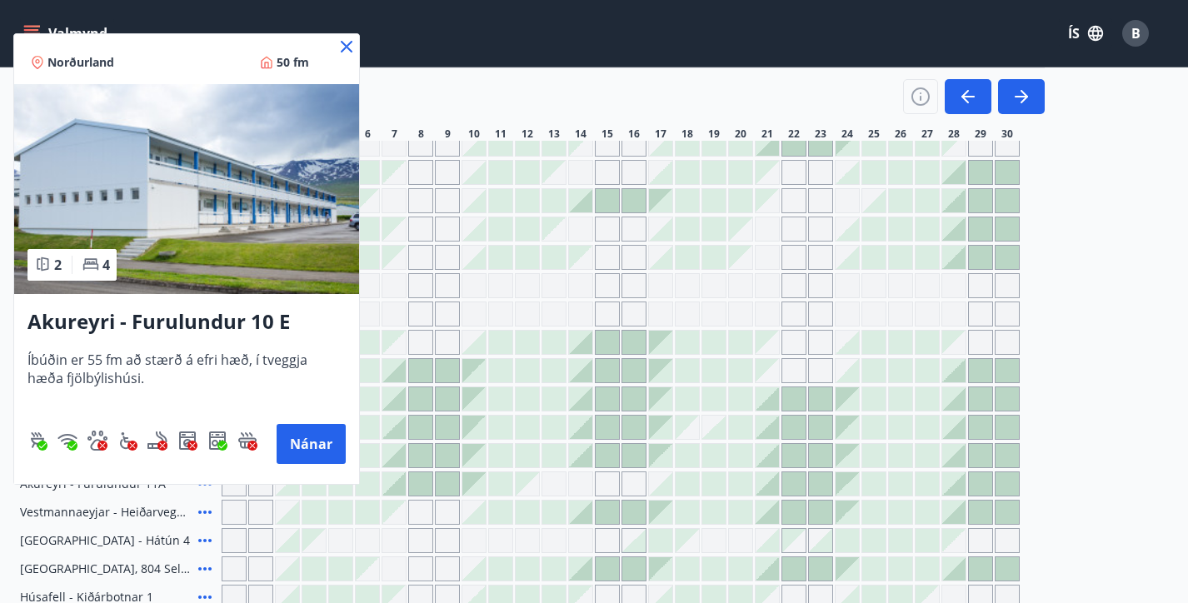
click at [348, 39] on icon at bounding box center [347, 47] width 20 height 20
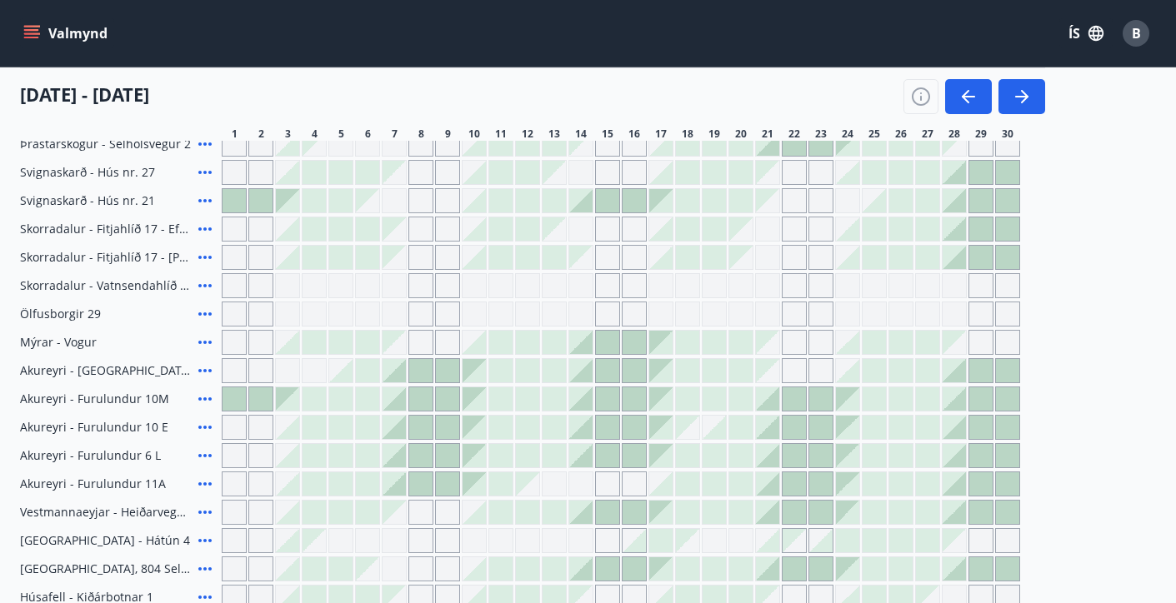
click at [205, 398] on icon at bounding box center [204, 398] width 13 height 3
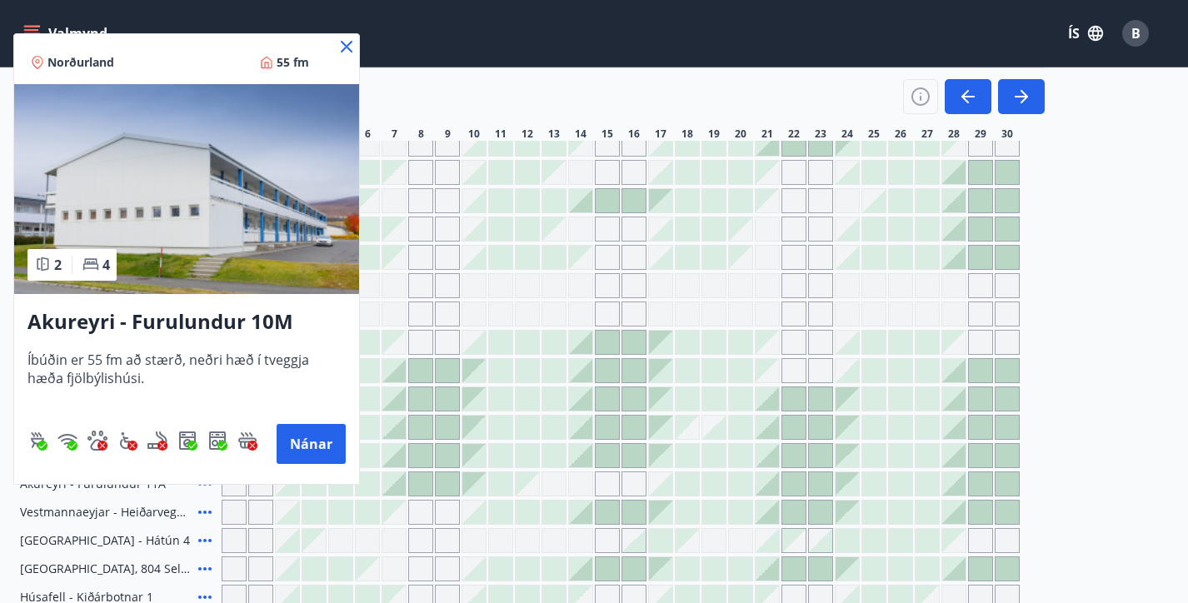
click at [528, 317] on div at bounding box center [594, 301] width 1188 height 603
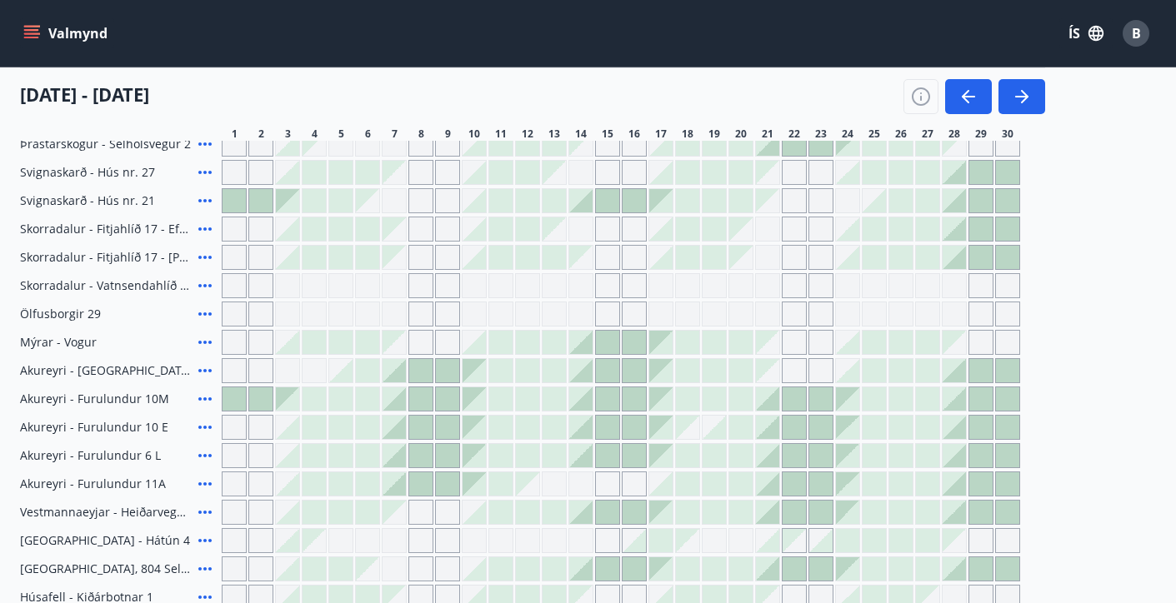
click at [231, 393] on div at bounding box center [233, 398] width 23 height 23
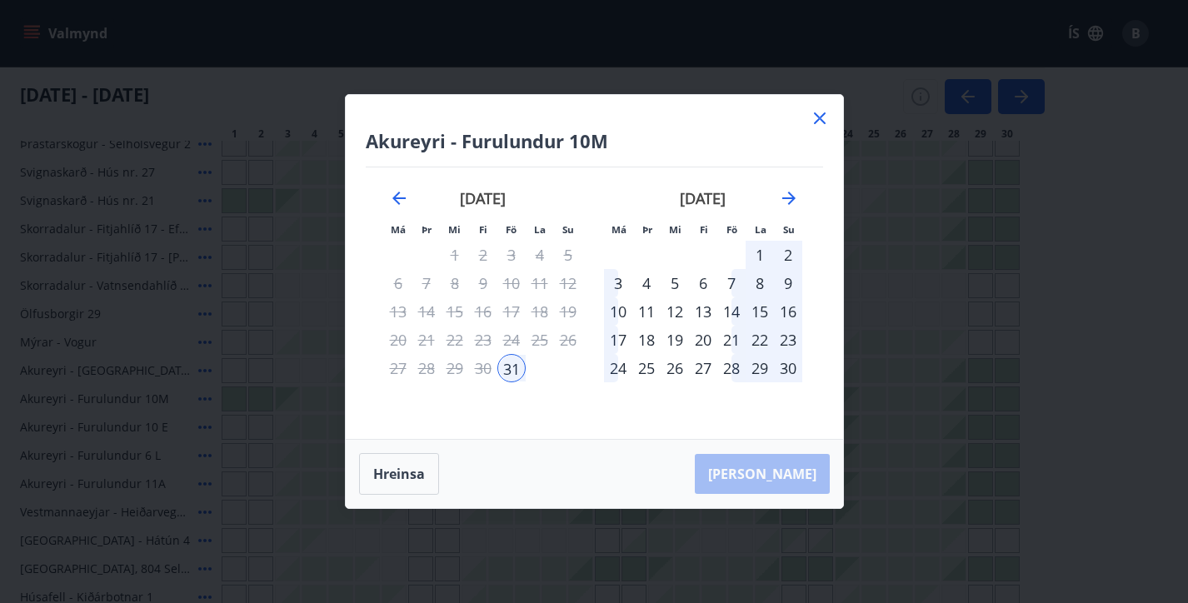
click at [760, 253] on div "1" at bounding box center [760, 255] width 28 height 28
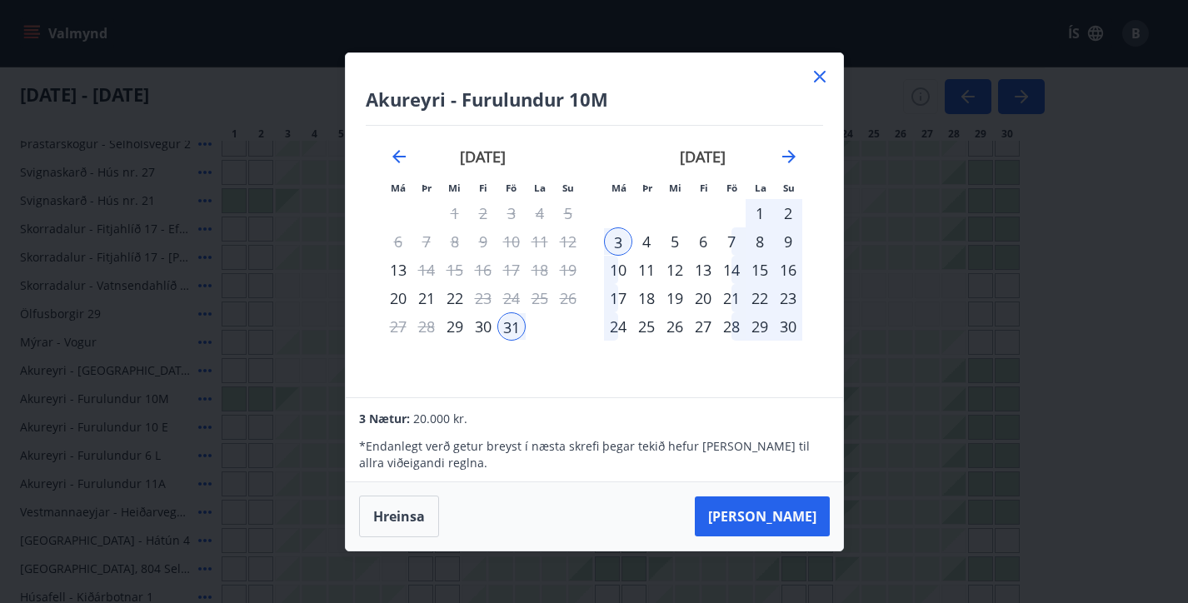
click at [791, 329] on div "30" at bounding box center [788, 326] width 28 height 28
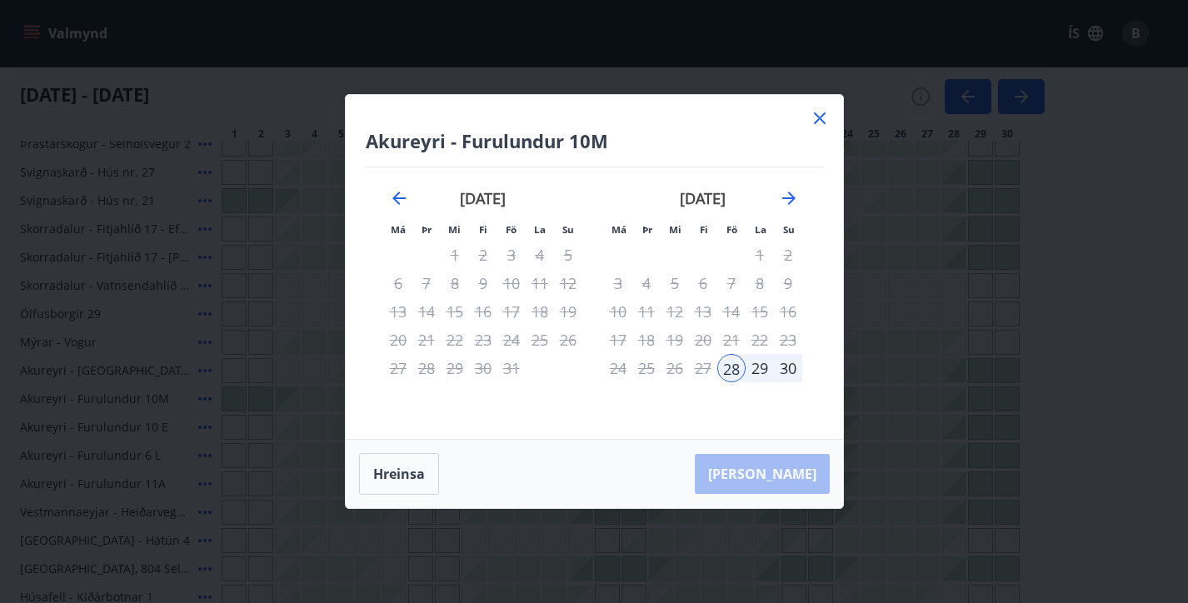
click at [782, 475] on div "[PERSON_NAME]" at bounding box center [594, 474] width 497 height 68
click at [677, 286] on div "5" at bounding box center [675, 283] width 28 height 28
click at [816, 120] on icon at bounding box center [820, 118] width 20 height 20
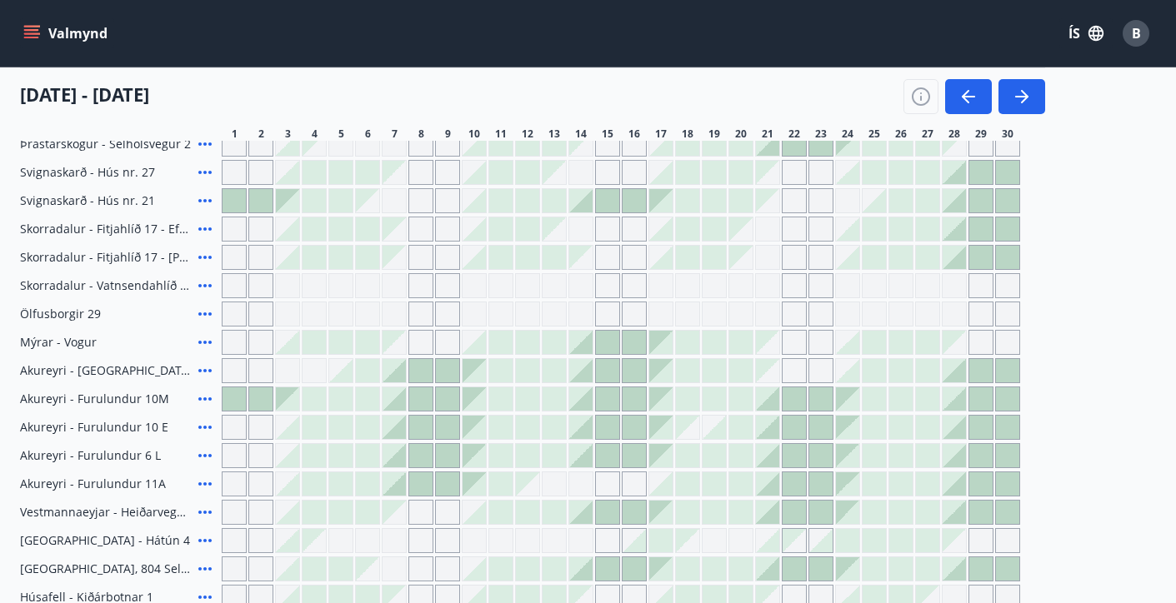
click at [240, 397] on div at bounding box center [233, 398] width 23 height 23
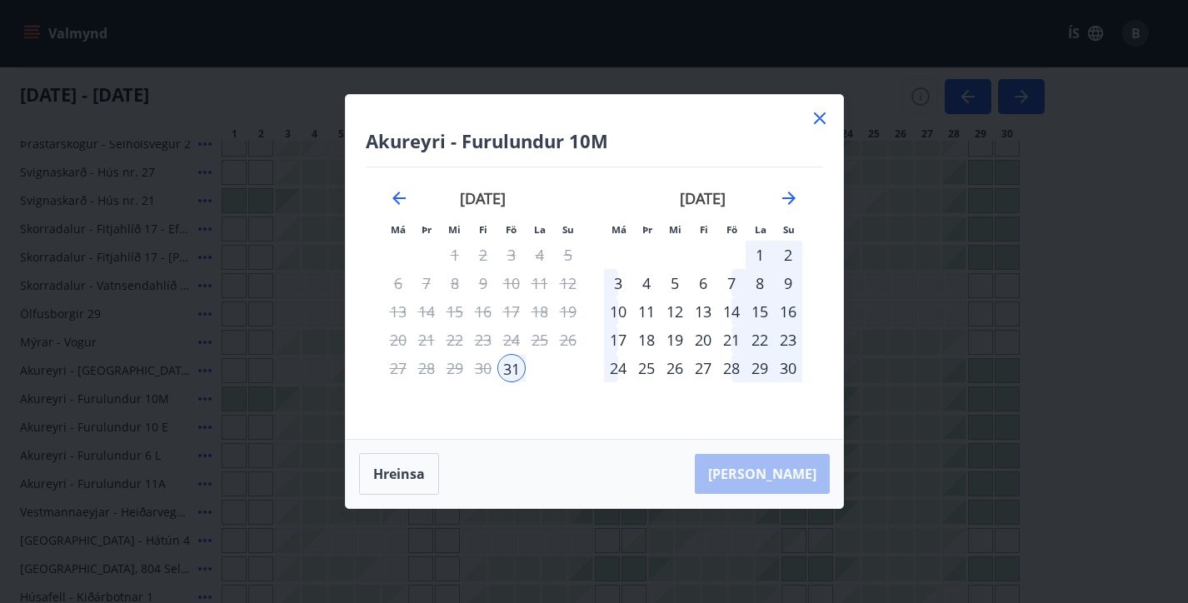
click at [756, 253] on div "1" at bounding box center [760, 255] width 28 height 28
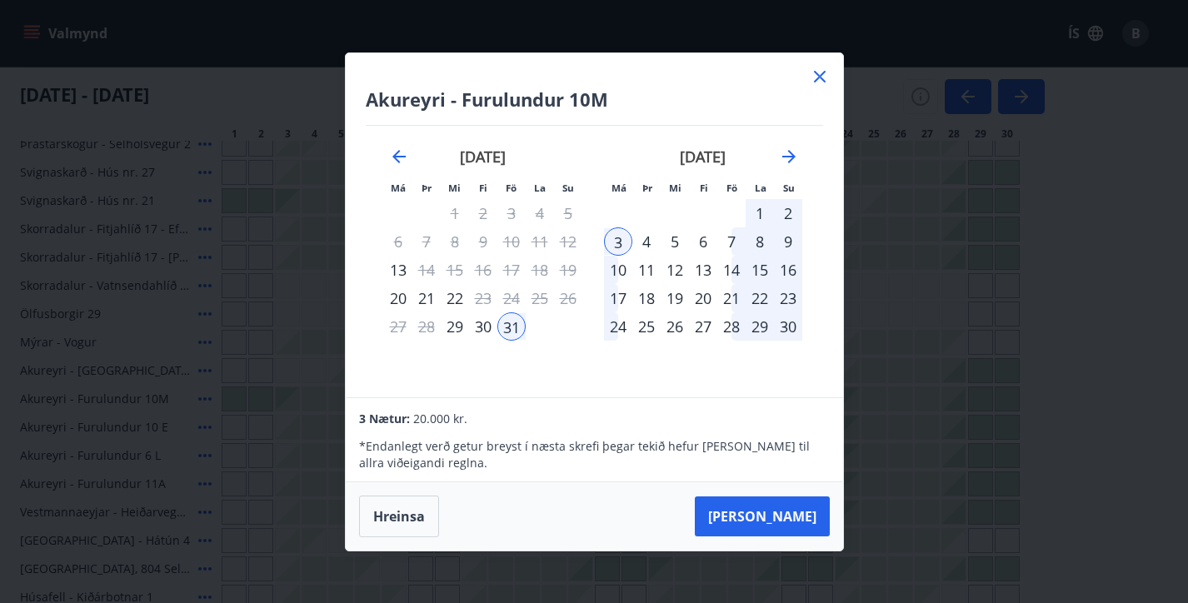
click at [787, 240] on div "9" at bounding box center [788, 241] width 28 height 28
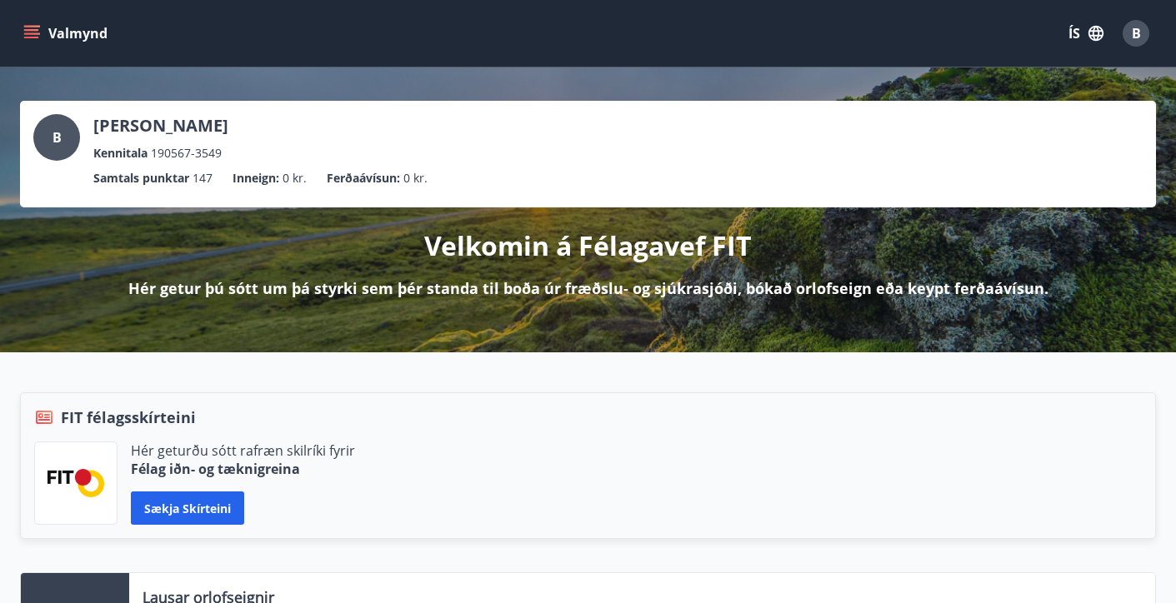
click at [20, 33] on button "Valmynd" at bounding box center [67, 33] width 94 height 30
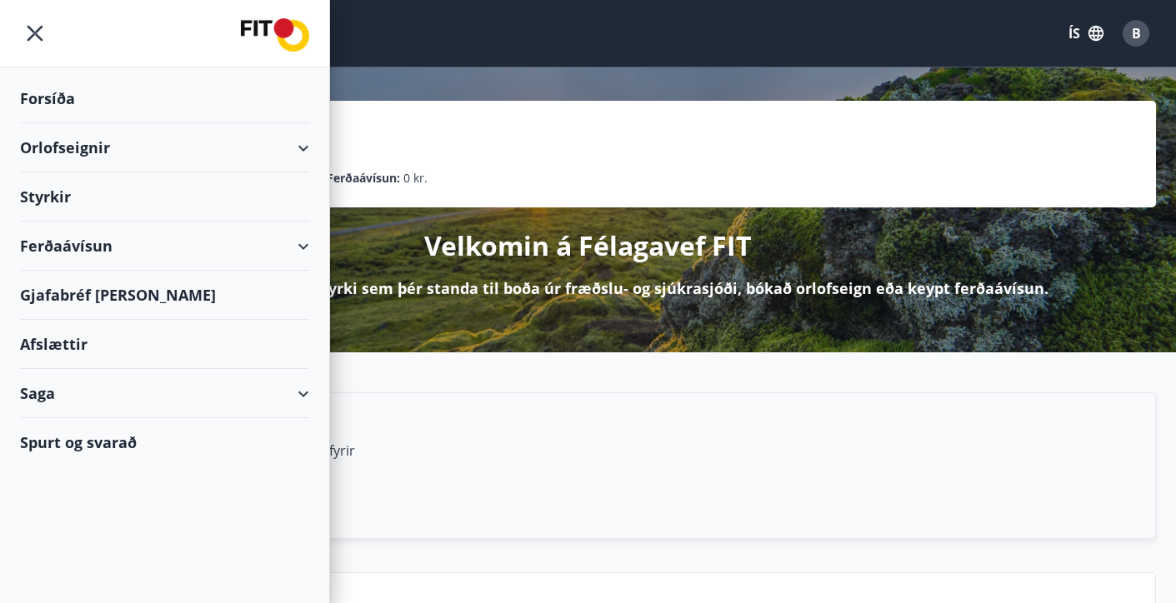
click at [75, 146] on div "Orlofseignir" at bounding box center [164, 147] width 289 height 49
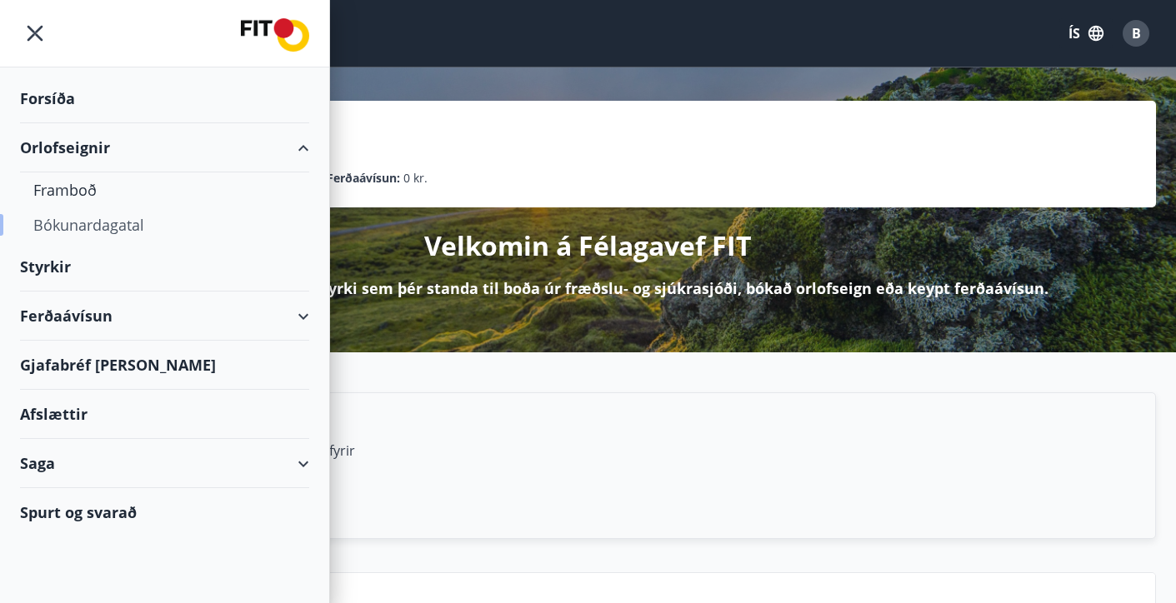
click at [71, 227] on div "Bókunardagatal" at bounding box center [164, 224] width 262 height 35
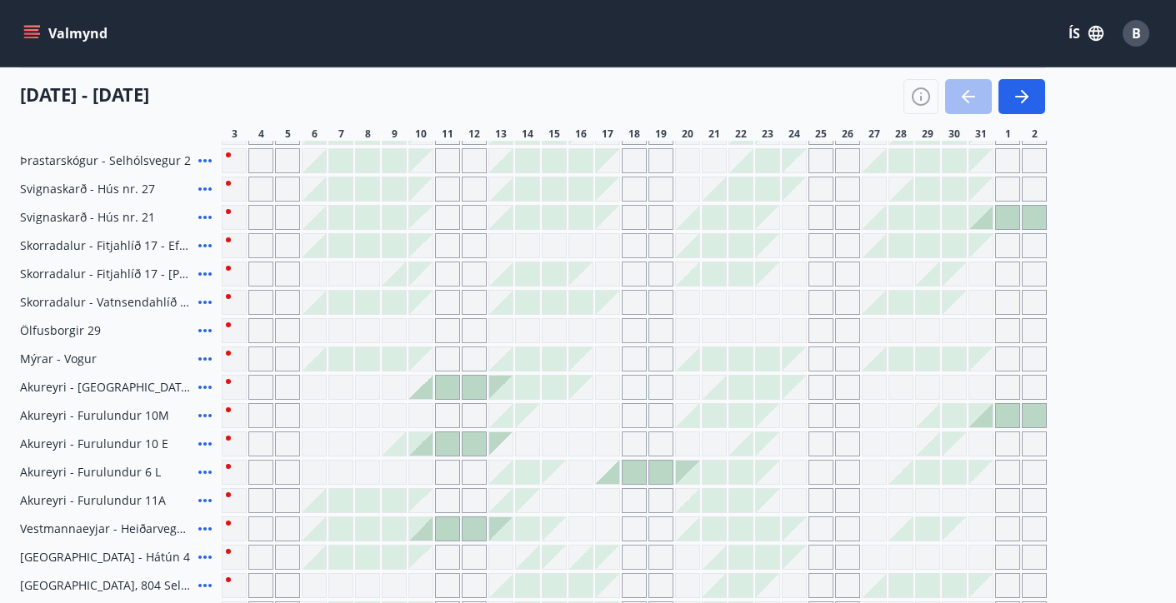
scroll to position [356, 0]
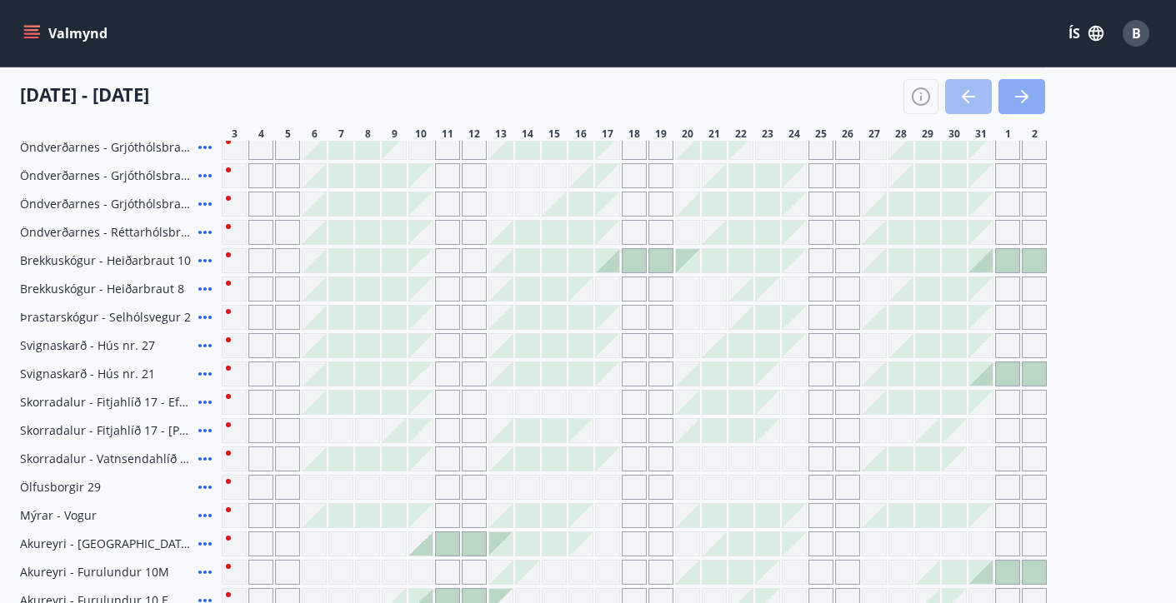
click at [1032, 90] on button "button" at bounding box center [1021, 96] width 47 height 35
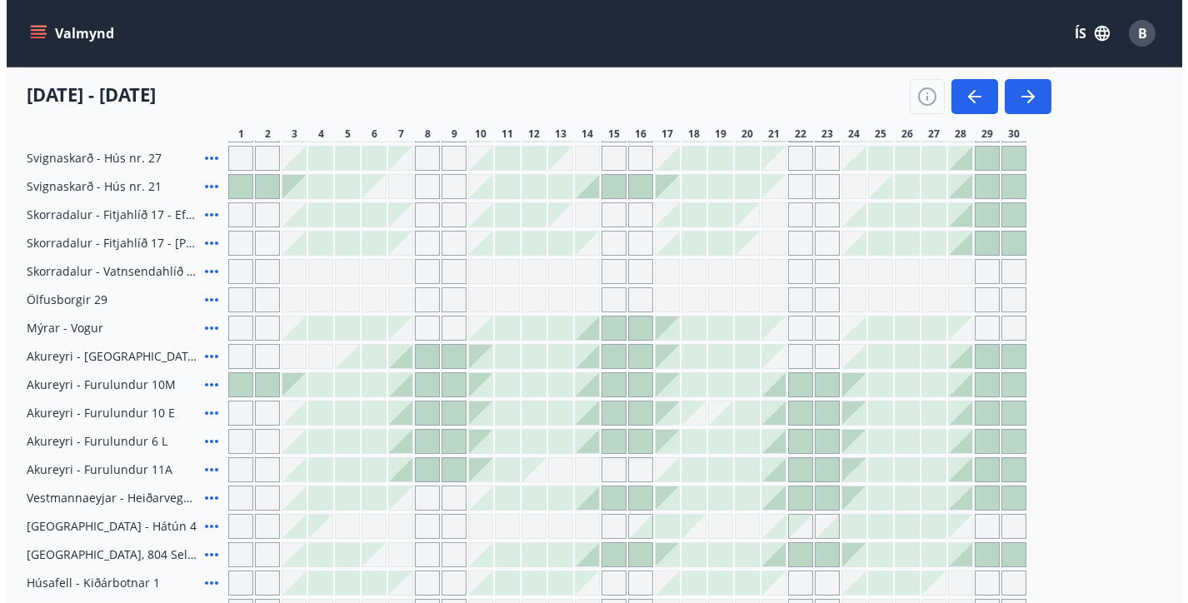
scroll to position [545, 0]
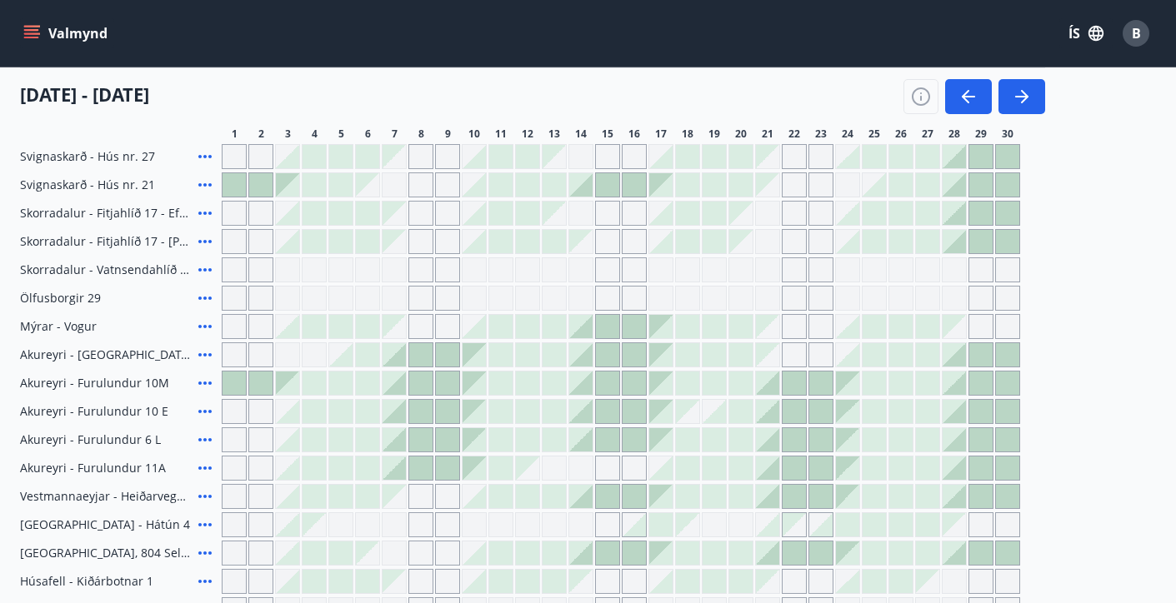
click at [199, 383] on icon at bounding box center [205, 383] width 20 height 20
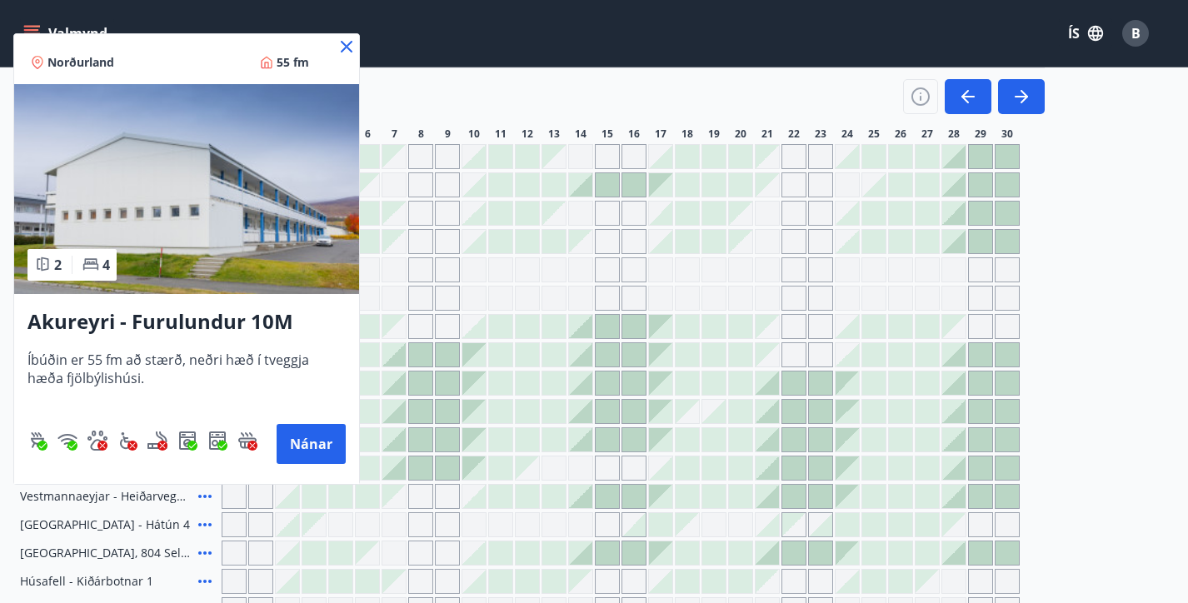
click at [350, 42] on icon at bounding box center [347, 47] width 12 height 12
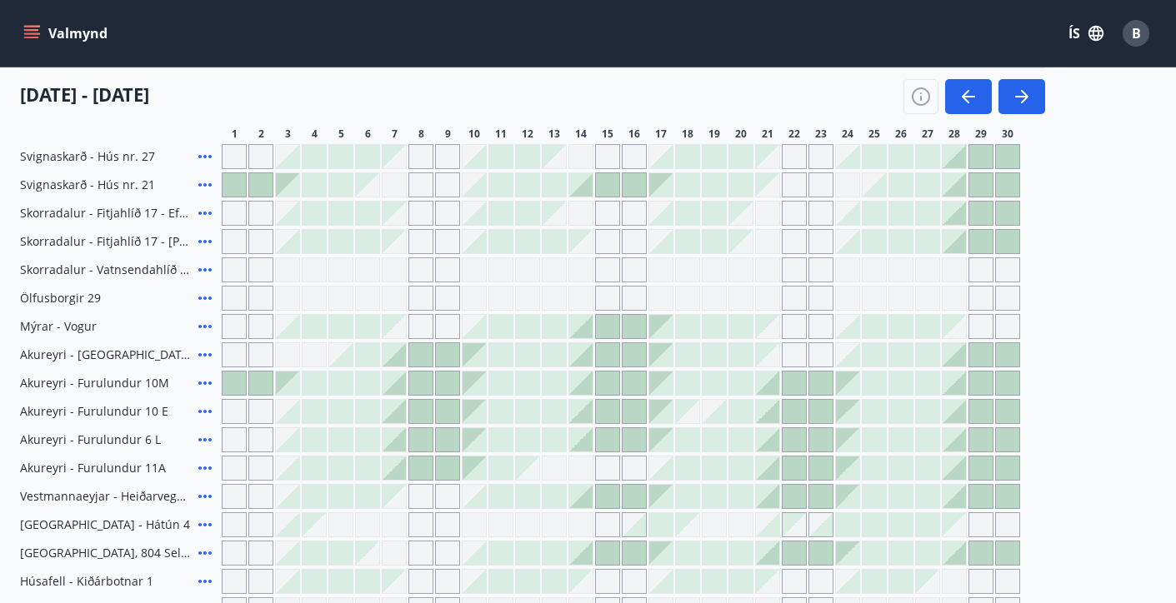
click at [282, 383] on div at bounding box center [287, 383] width 23 height 23
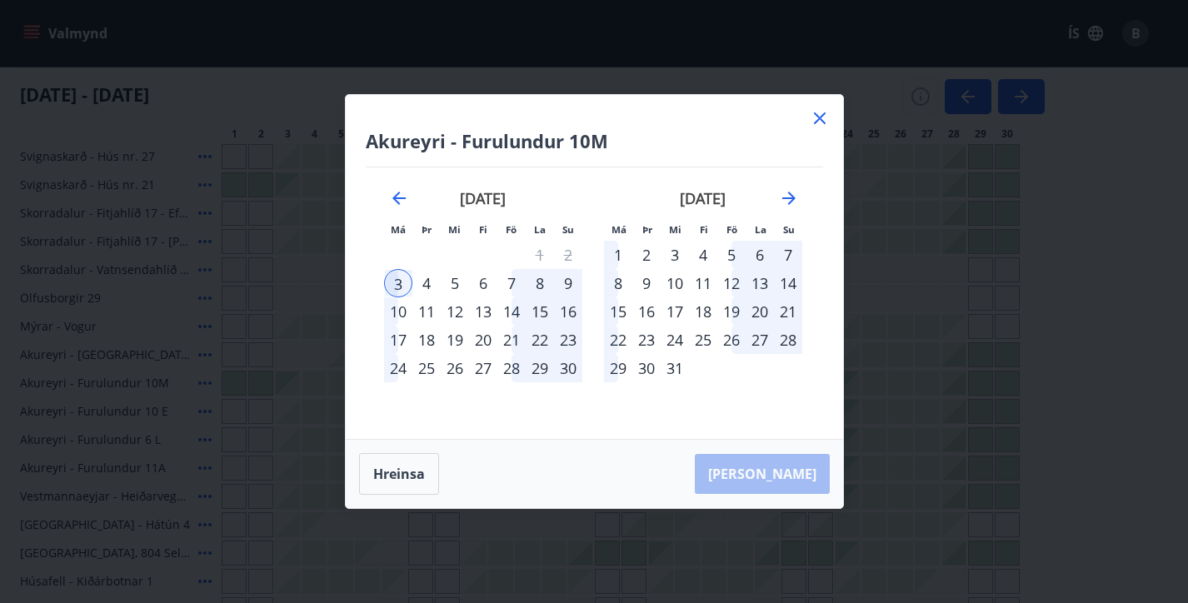
click at [397, 299] on div "10" at bounding box center [398, 311] width 28 height 28
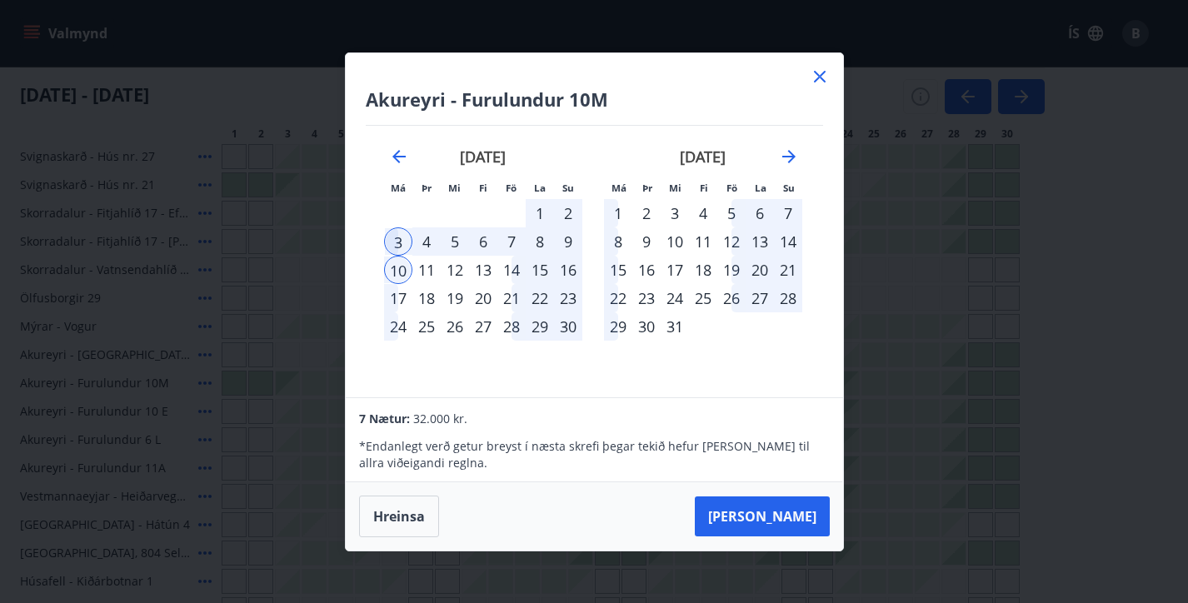
click at [819, 83] on icon at bounding box center [820, 77] width 20 height 20
click at [818, 78] on div "[DATE] - [DATE]" at bounding box center [532, 90] width 1025 height 47
click at [817, 72] on div "[DATE] - [DATE]" at bounding box center [532, 90] width 1025 height 47
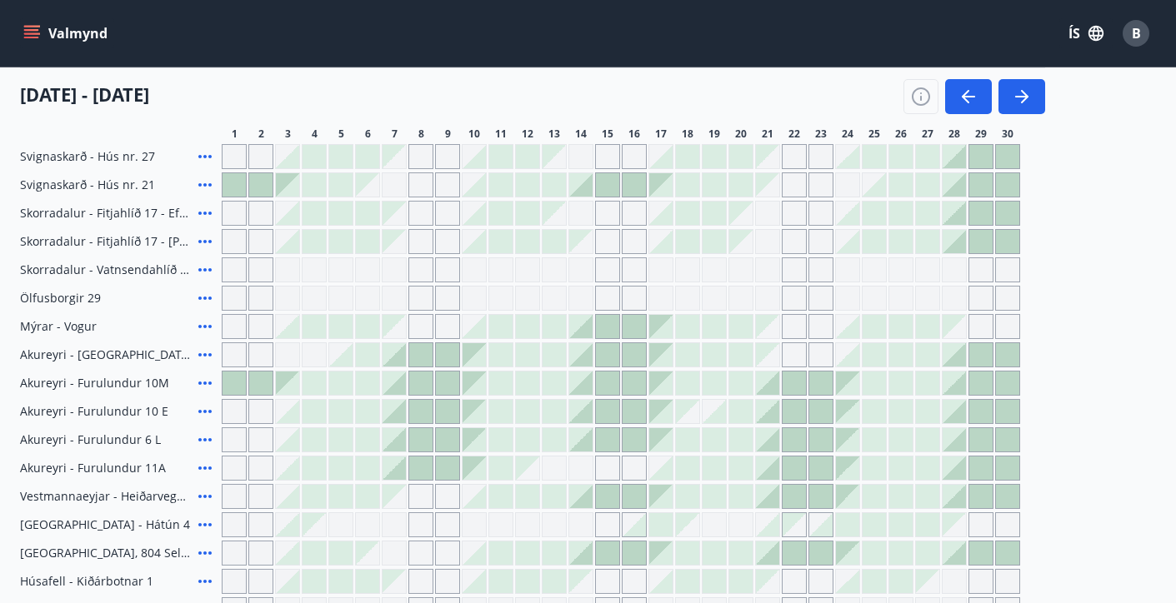
click at [211, 462] on icon at bounding box center [205, 468] width 20 height 20
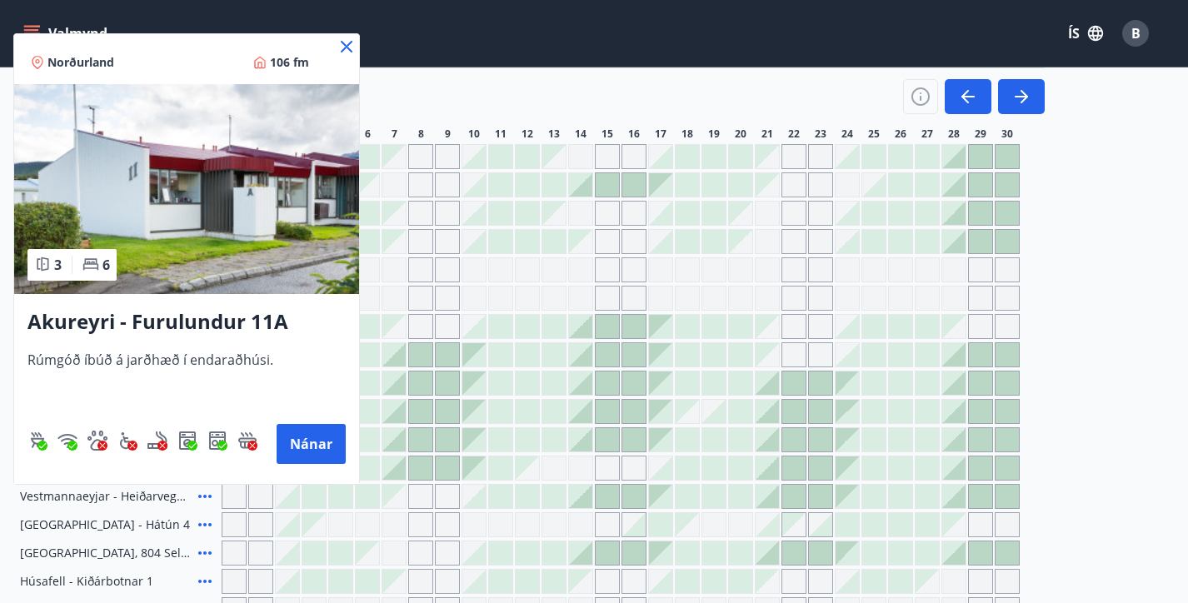
click at [267, 343] on div "Akureyri - Furulundur 11A Rúmgóð íbúð á jarðhæð í endaraðhúsi. [GEOGRAPHIC_DATA]" at bounding box center [186, 385] width 345 height 183
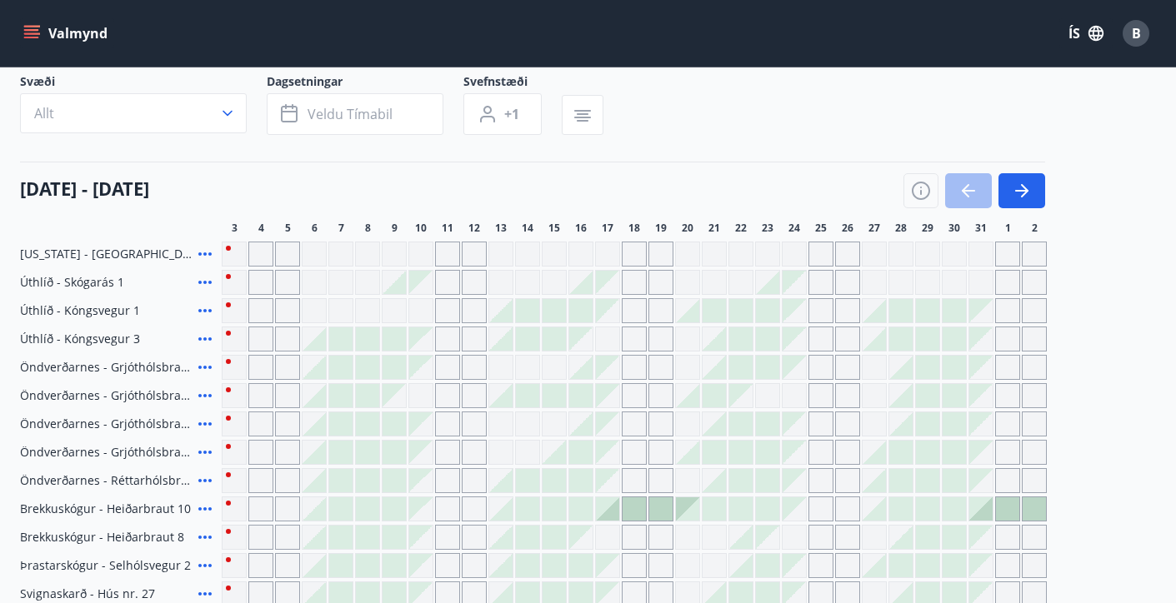
scroll to position [146, 0]
